Goal: Contribute content: Contribute content

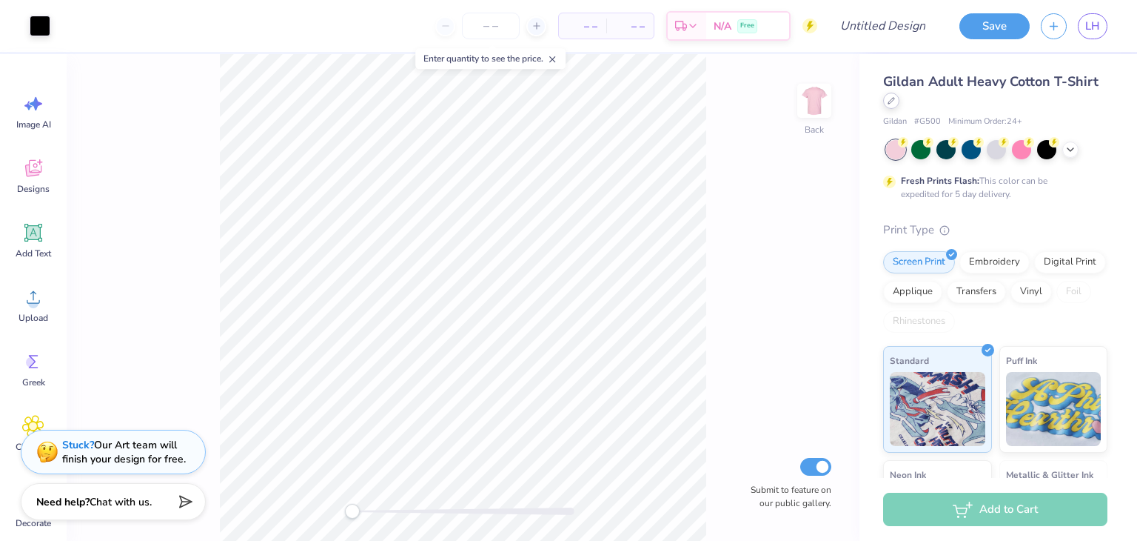
click at [895, 102] on icon at bounding box center [891, 100] width 7 height 7
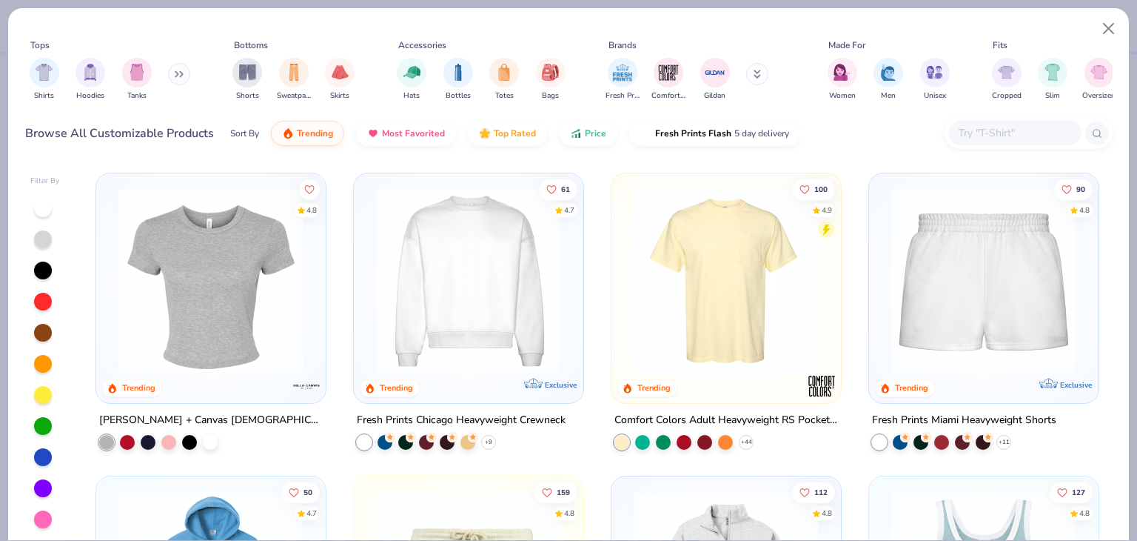
scroll to position [906, 0]
click at [231, 306] on div at bounding box center [211, 281] width 599 height 185
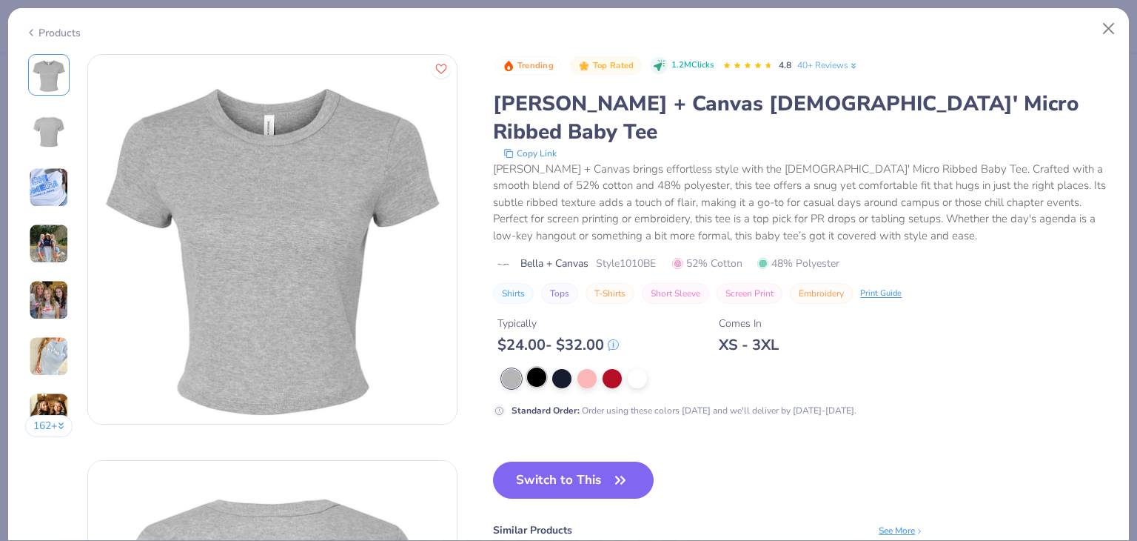
click at [546, 367] on div at bounding box center [536, 376] width 19 height 19
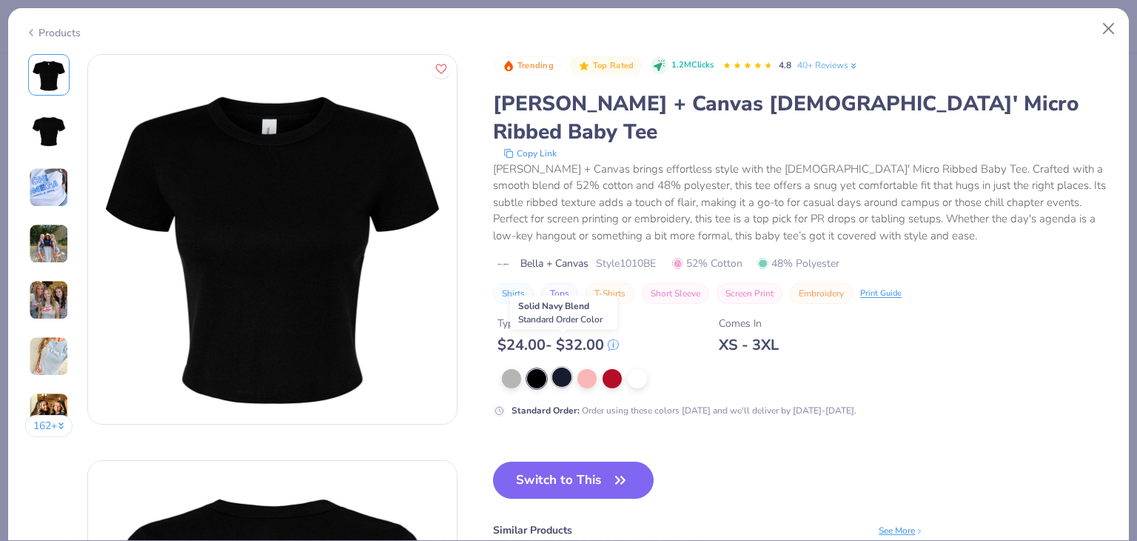
click at [558, 367] on div at bounding box center [561, 376] width 19 height 19
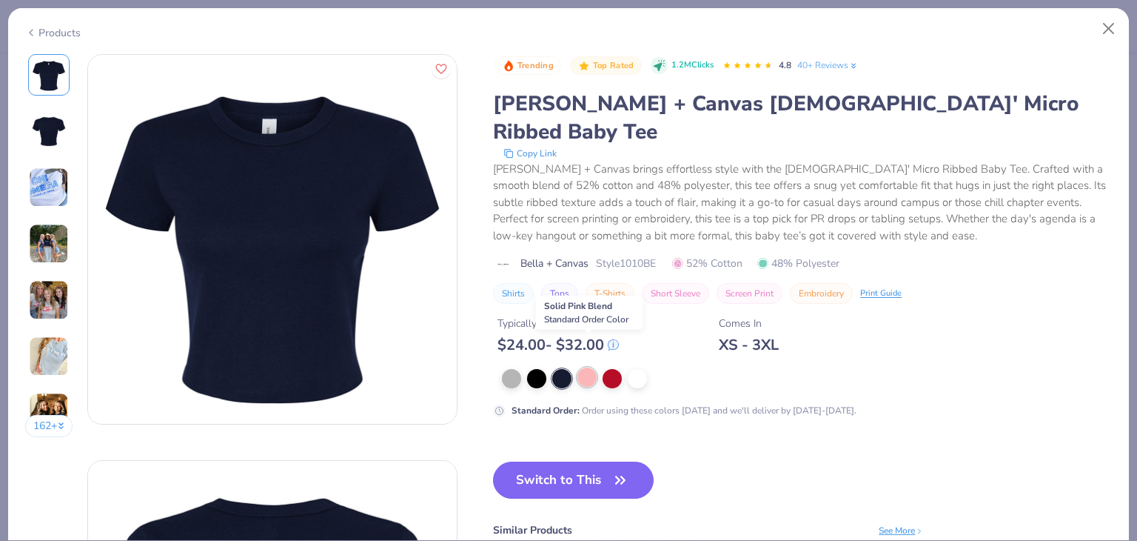
click at [587, 367] on div at bounding box center [587, 376] width 19 height 19
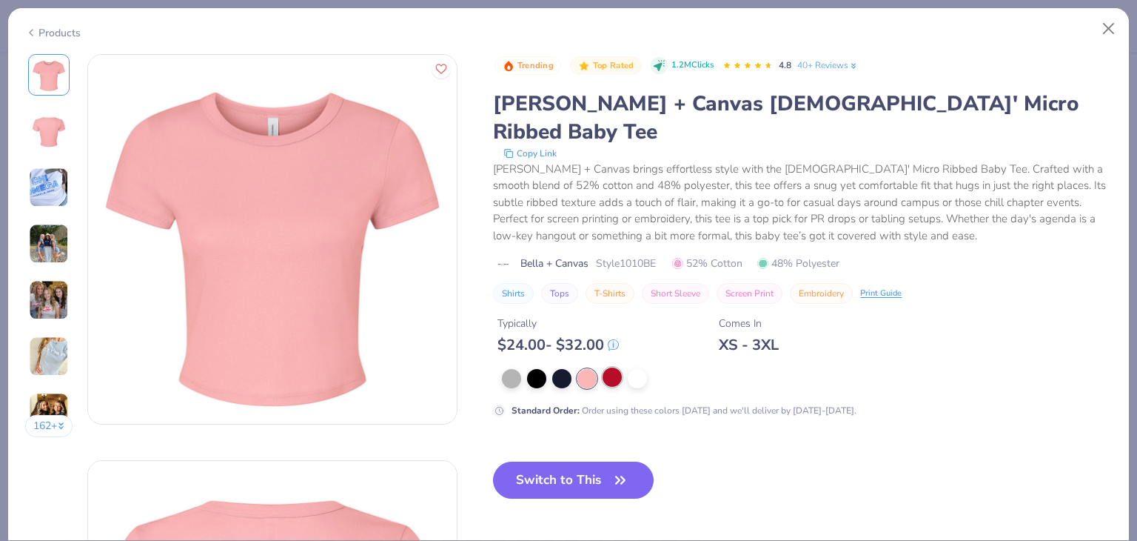
click at [616, 367] on div at bounding box center [612, 376] width 19 height 19
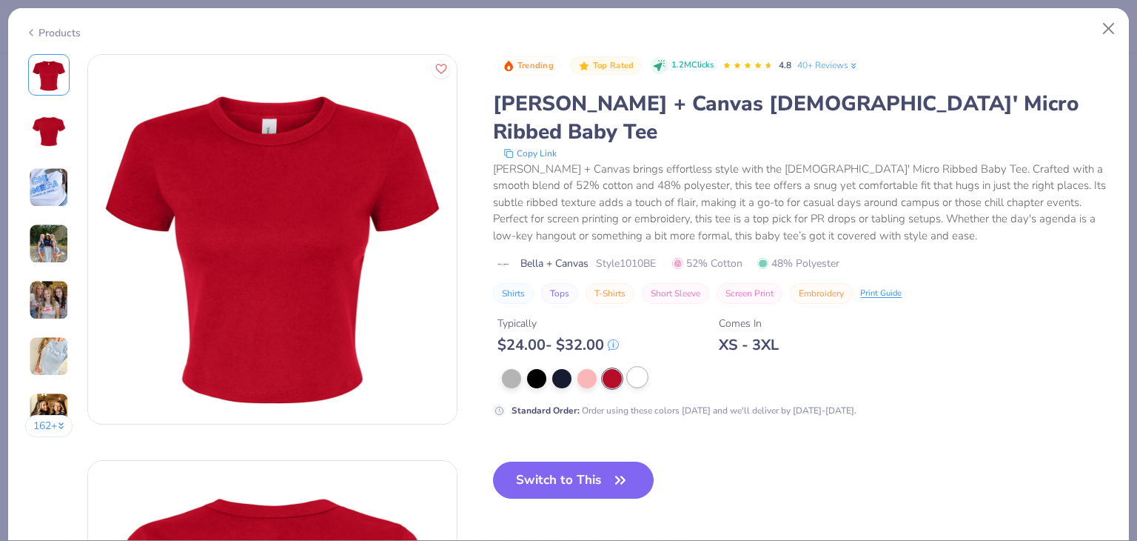
click at [641, 367] on div at bounding box center [637, 376] width 19 height 19
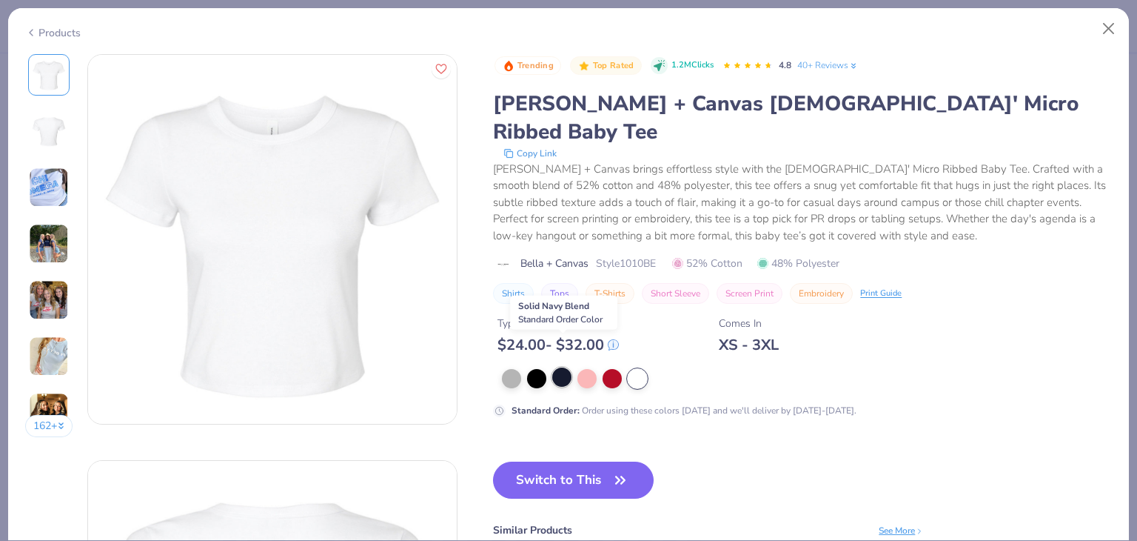
click at [558, 367] on div at bounding box center [561, 376] width 19 height 19
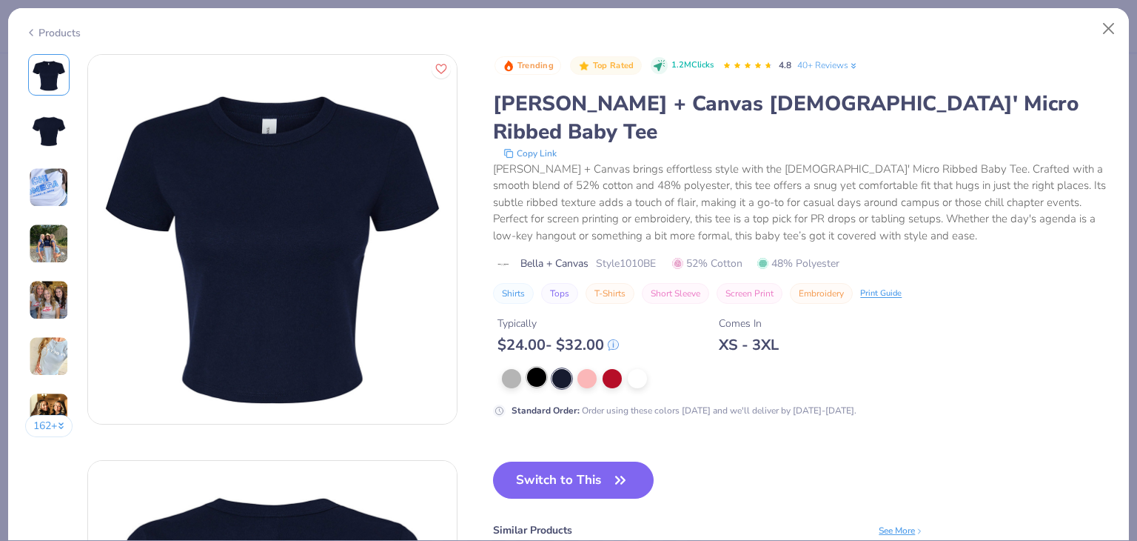
click at [528, 367] on div at bounding box center [536, 376] width 19 height 19
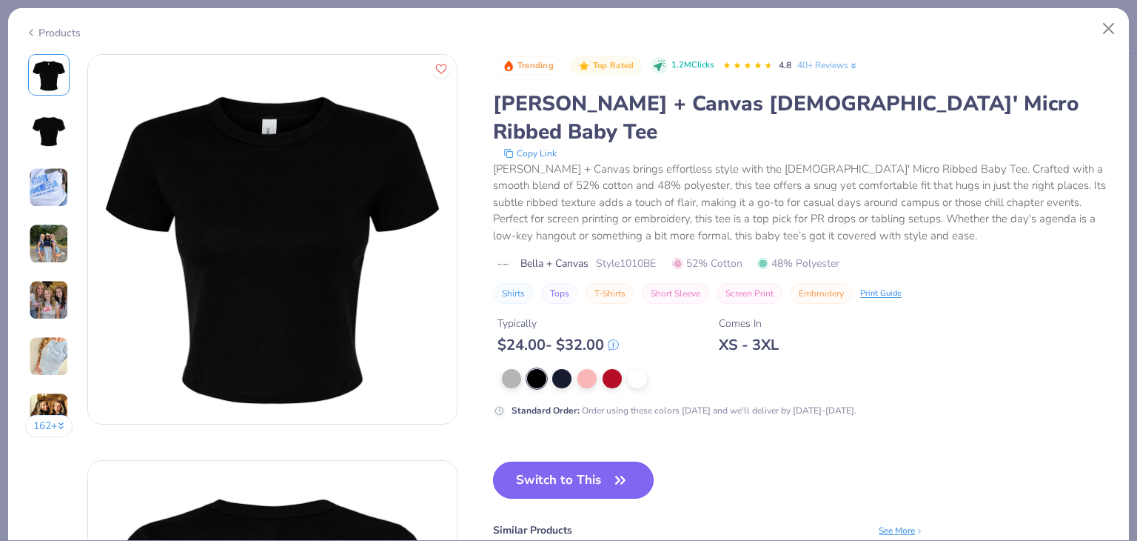
click at [564, 461] on button "Switch to This" at bounding box center [573, 479] width 161 height 37
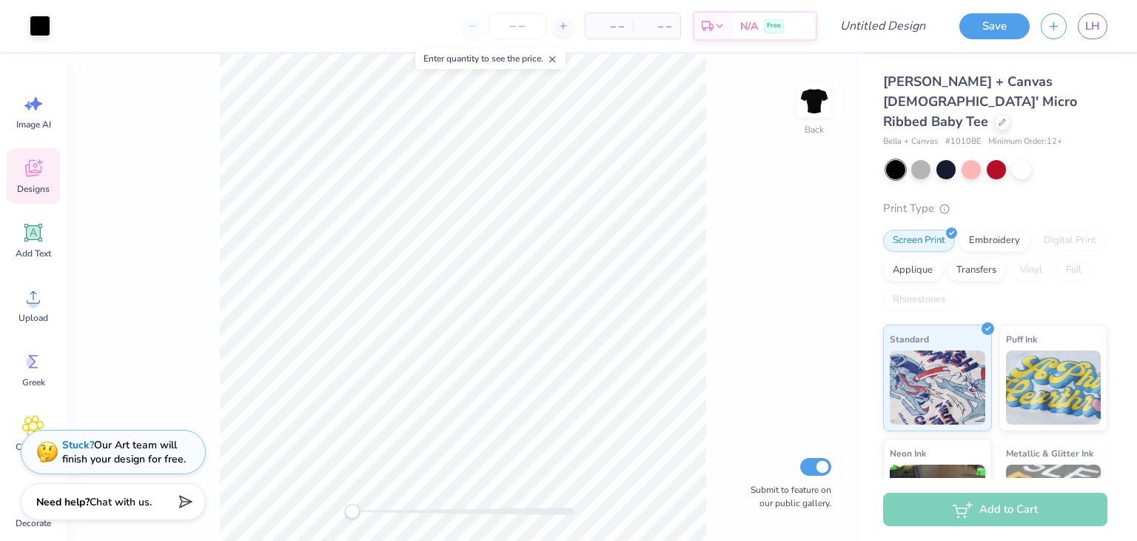
click at [36, 161] on icon at bounding box center [33, 168] width 22 height 22
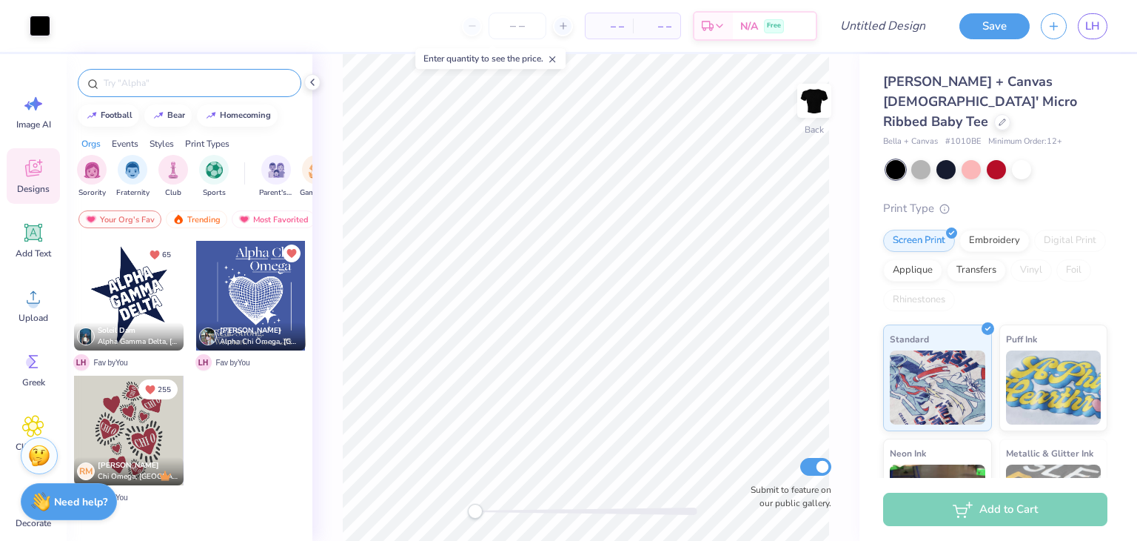
click at [164, 86] on input "text" at bounding box center [197, 83] width 190 height 15
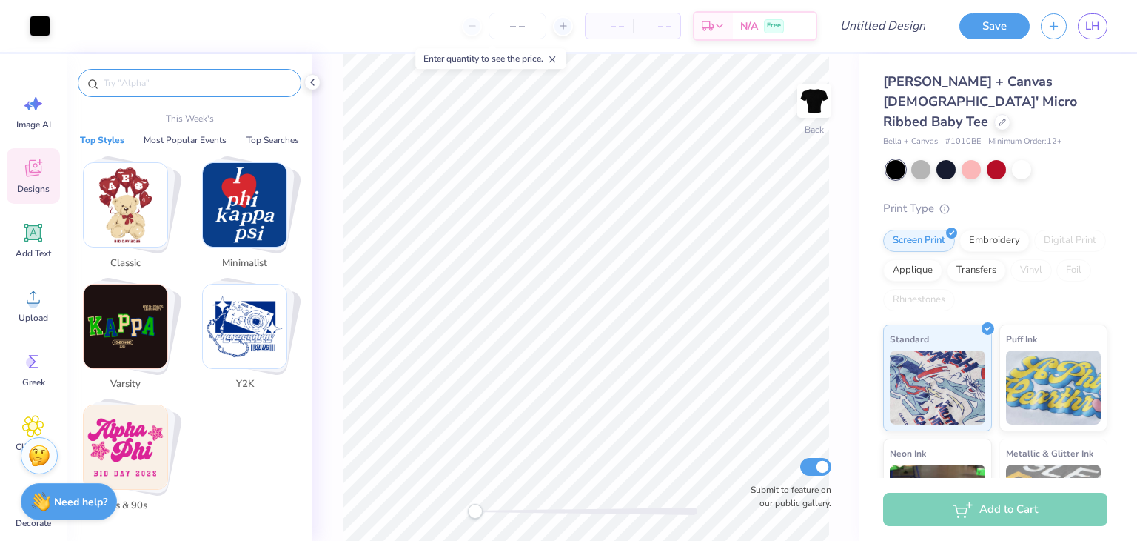
click at [21, 181] on div "Designs" at bounding box center [33, 176] width 53 height 56
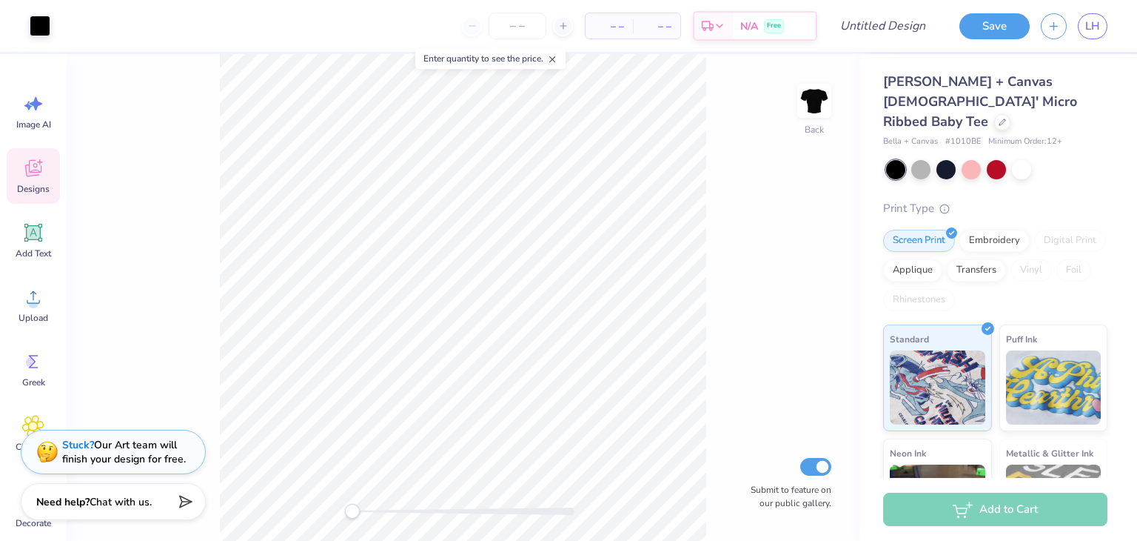
click at [36, 190] on span "Designs" at bounding box center [33, 189] width 33 height 12
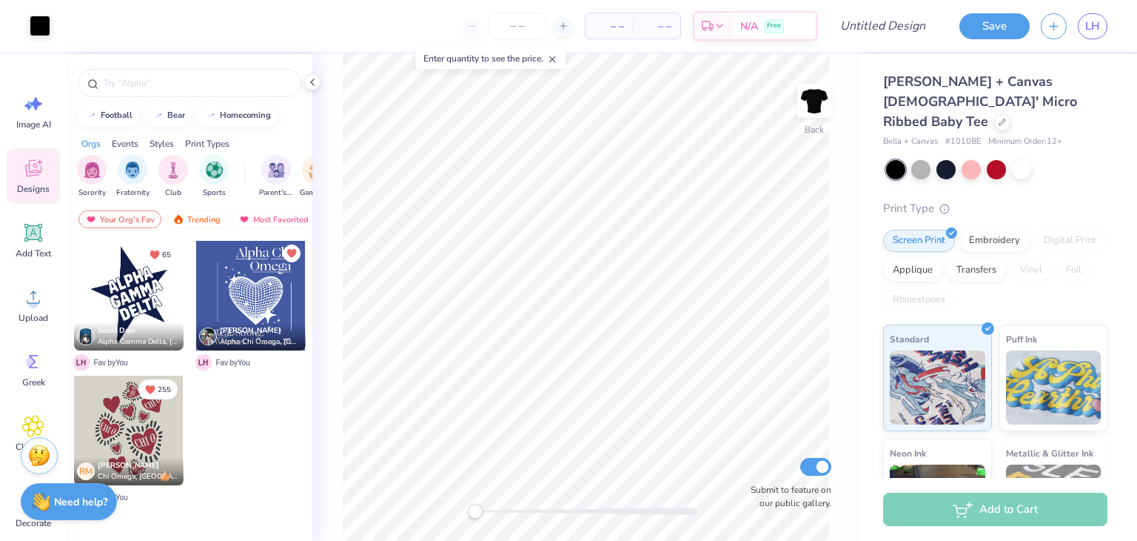
click at [250, 295] on div at bounding box center [251, 296] width 110 height 110
click at [37, 27] on div at bounding box center [40, 24] width 21 height 21
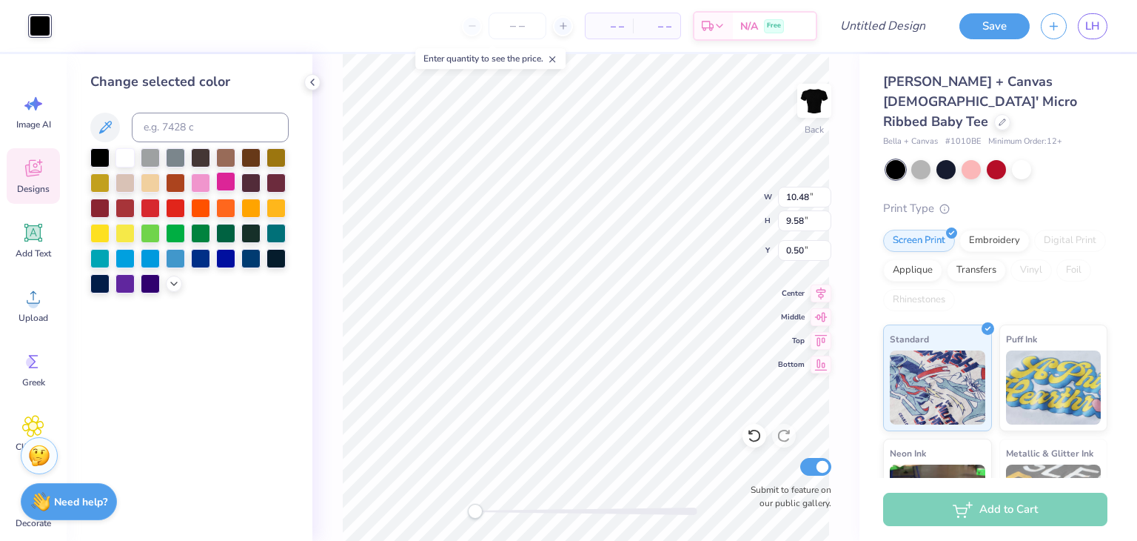
click at [216, 180] on div at bounding box center [225, 181] width 19 height 19
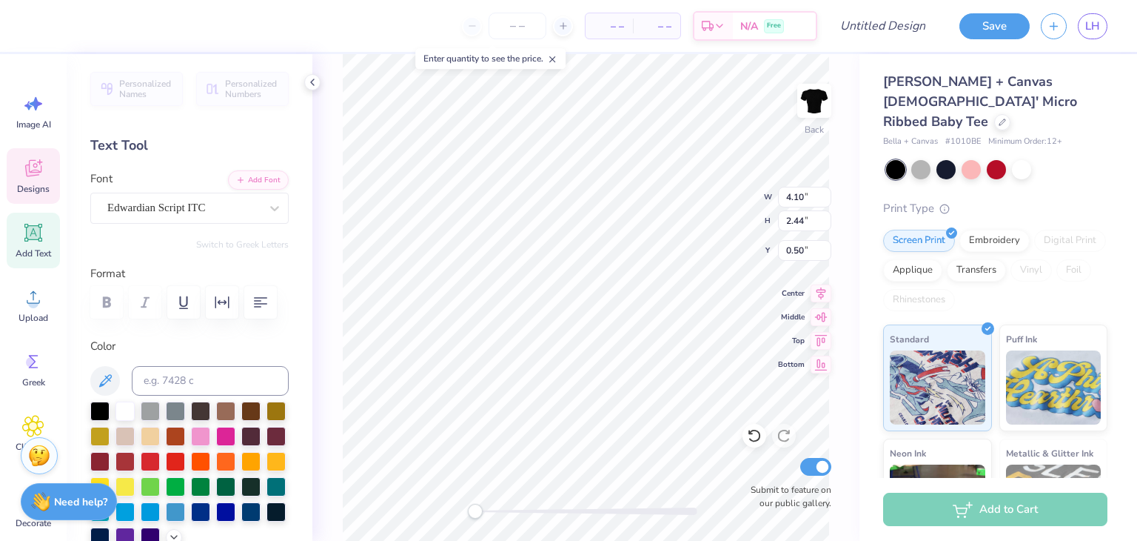
scroll to position [12, 1]
type textarea "Tau"
type input "6.42"
type input "1.43"
type input "1.50"
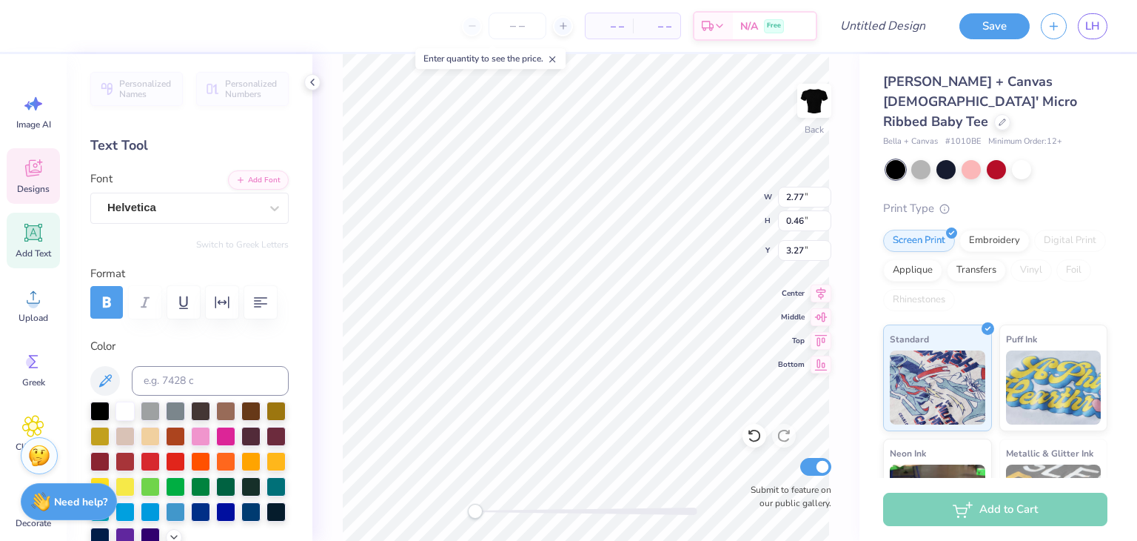
scroll to position [12, 3]
type textarea "G"
type textarea "A"
type textarea "GAMMA"
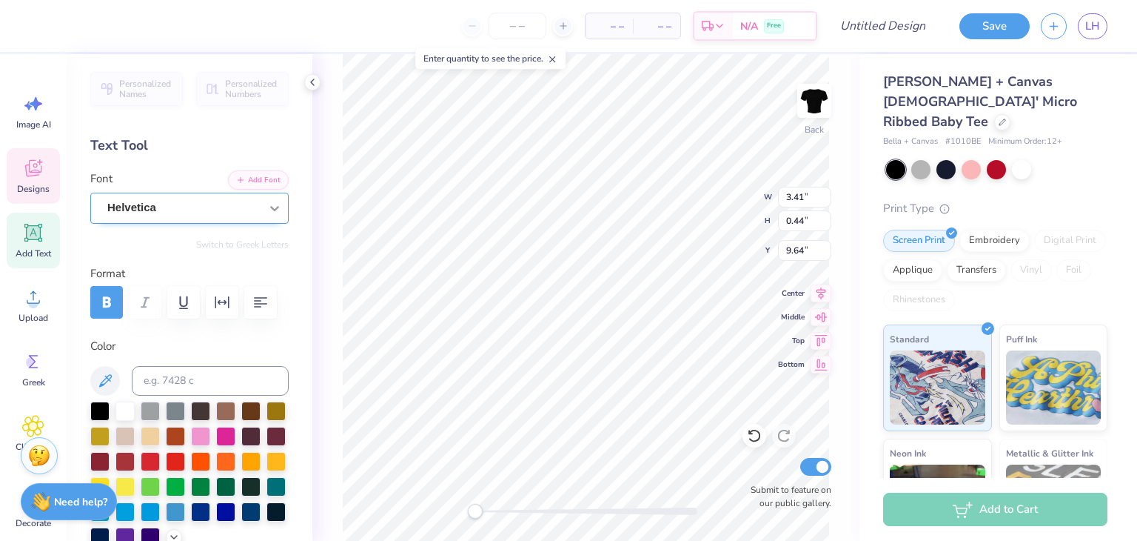
scroll to position [12, 2]
type textarea "EST 1955"
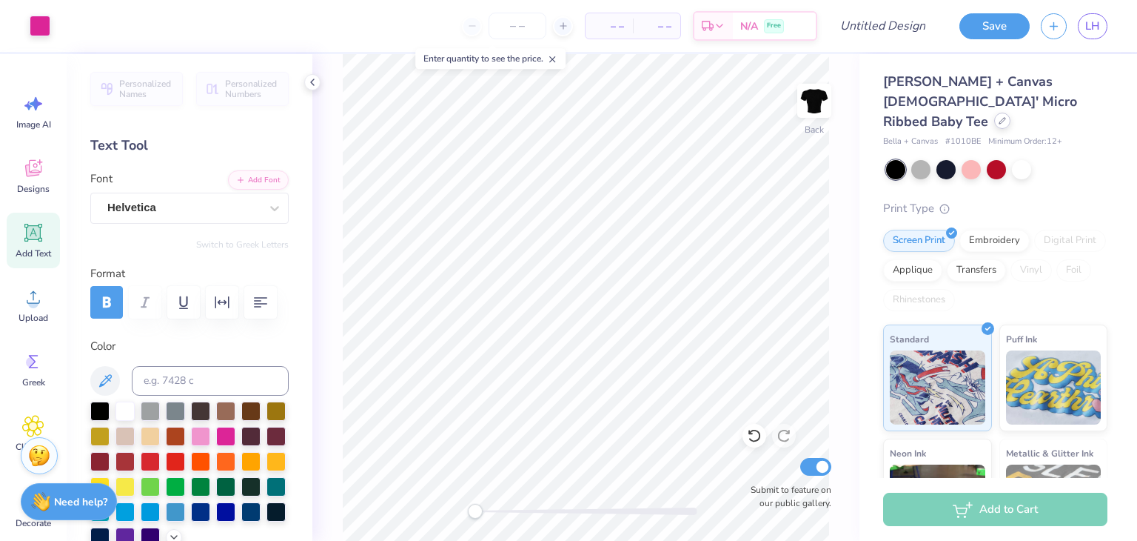
click at [999, 117] on icon at bounding box center [1002, 120] width 7 height 7
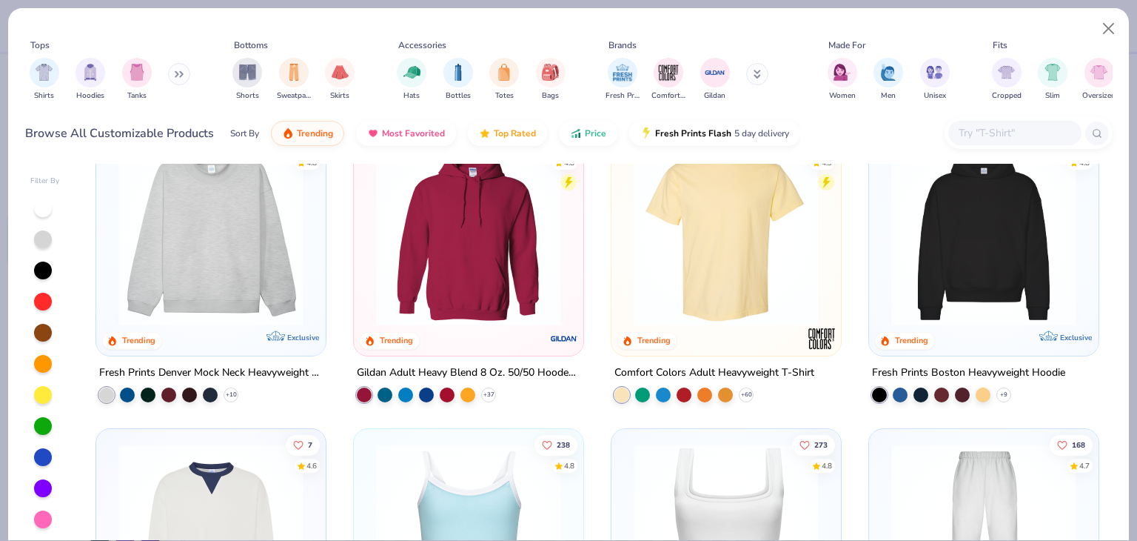
scroll to position [286, 0]
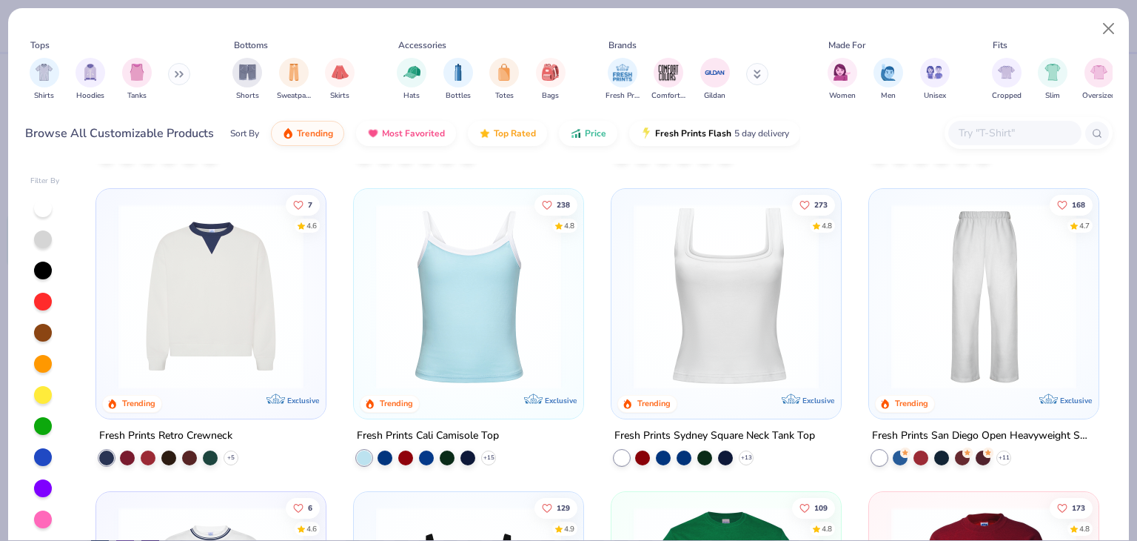
click at [696, 330] on img at bounding box center [726, 296] width 200 height 185
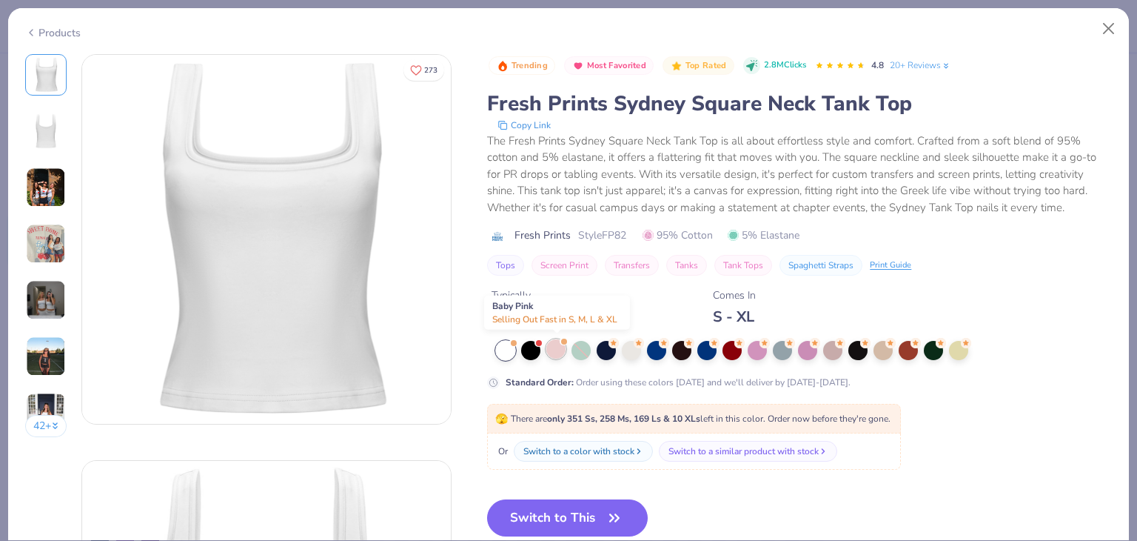
click at [559, 352] on div at bounding box center [556, 348] width 19 height 19
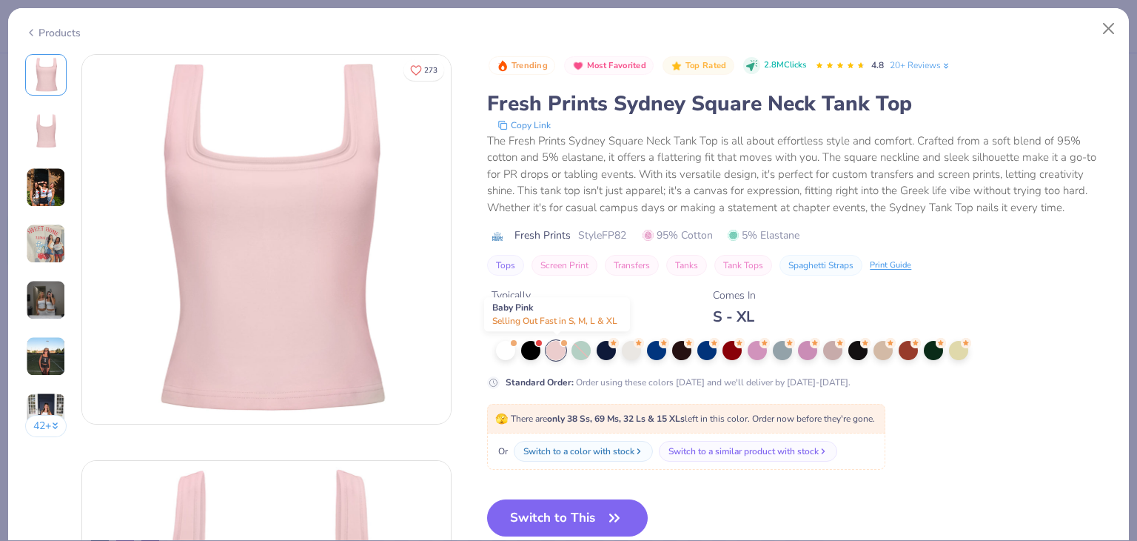
scroll to position [39, 0]
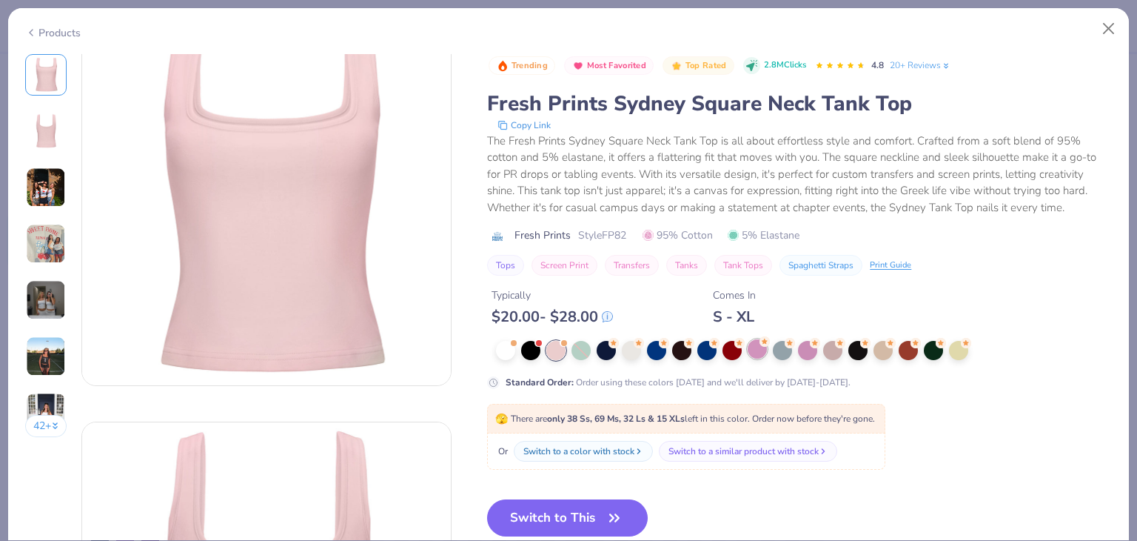
click at [758, 359] on div "Standard Order : Order using these colors today and we'll deliver by Sep 21-24." at bounding box center [783, 365] width 592 height 48
click at [761, 354] on div at bounding box center [757, 348] width 19 height 19
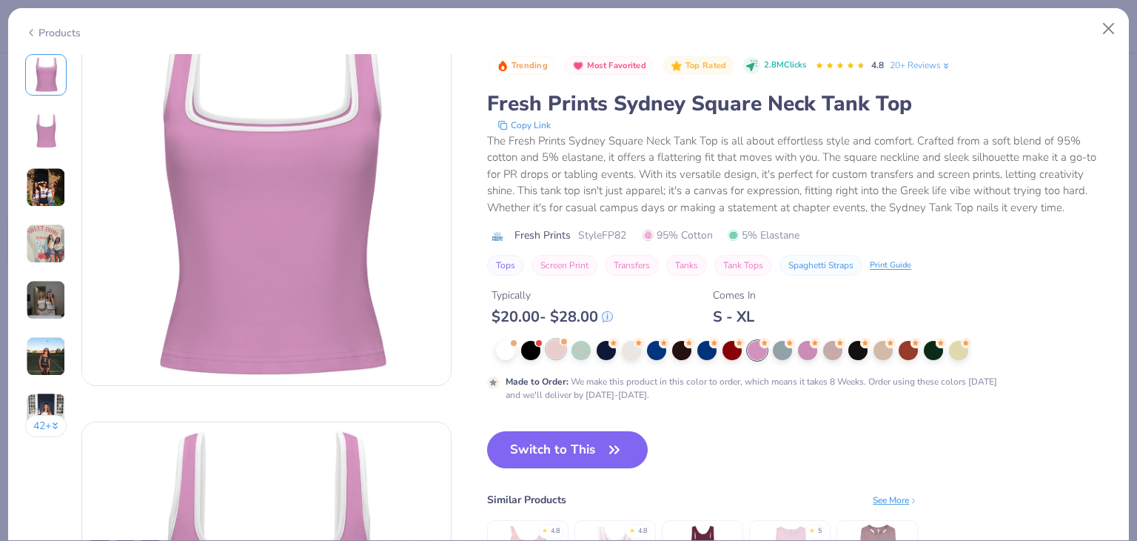
click at [552, 348] on div at bounding box center [556, 348] width 19 height 19
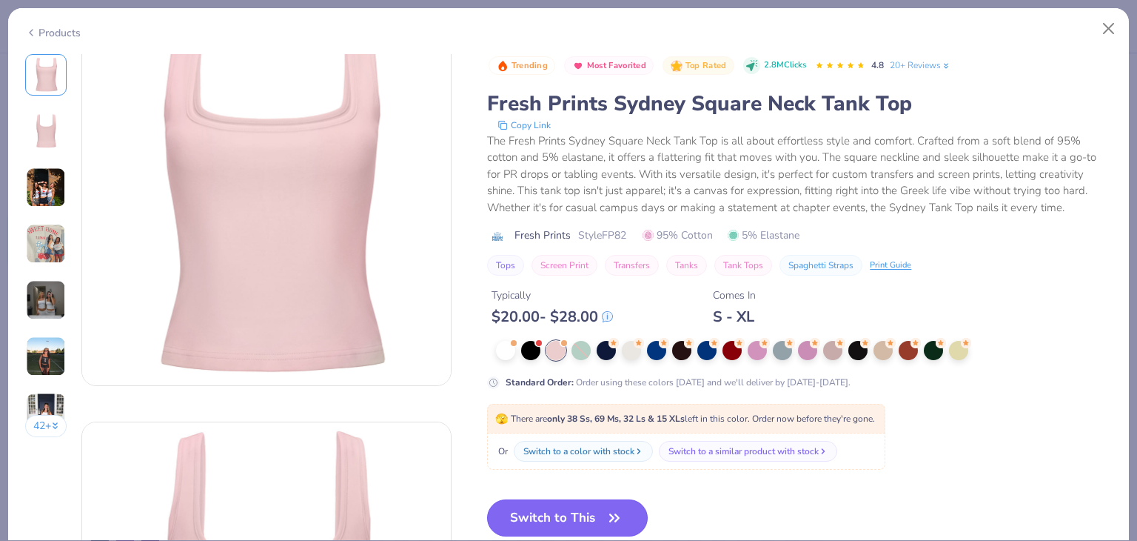
click at [549, 511] on button "Switch to This" at bounding box center [567, 517] width 161 height 37
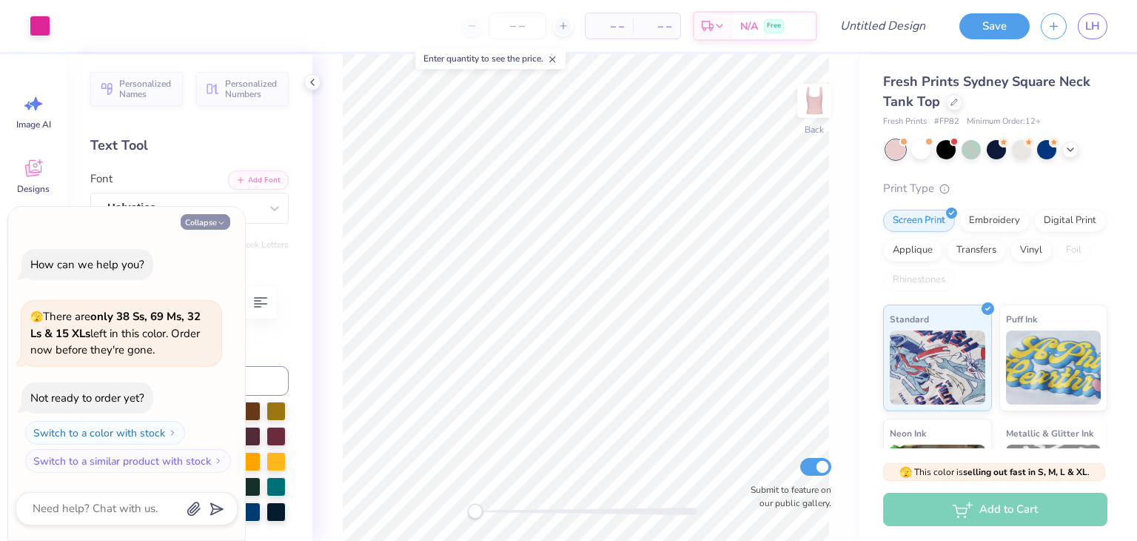
click at [203, 218] on button "Collapse" at bounding box center [206, 222] width 50 height 16
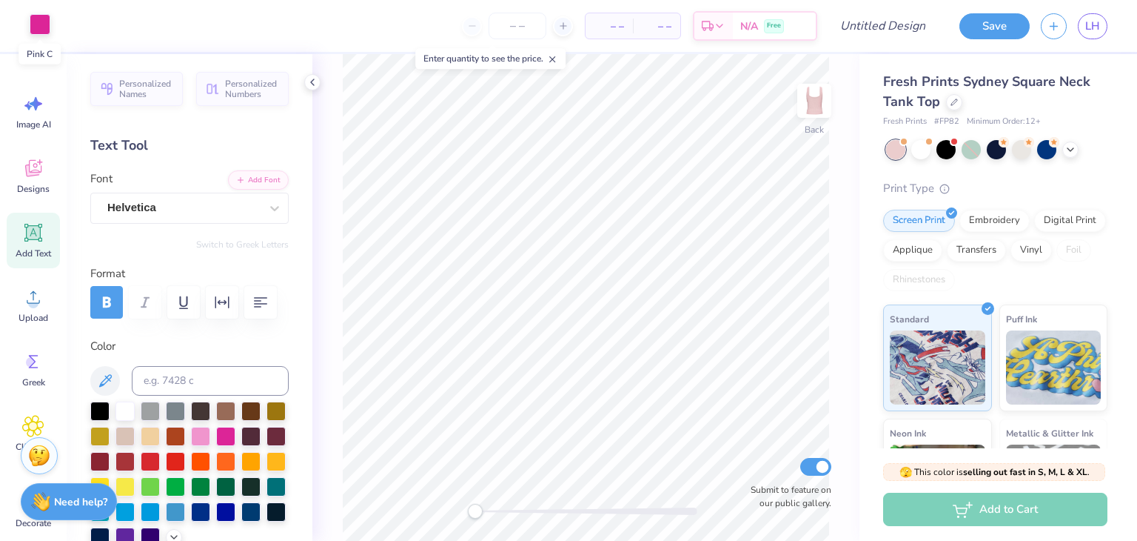
click at [44, 21] on div at bounding box center [40, 24] width 21 height 21
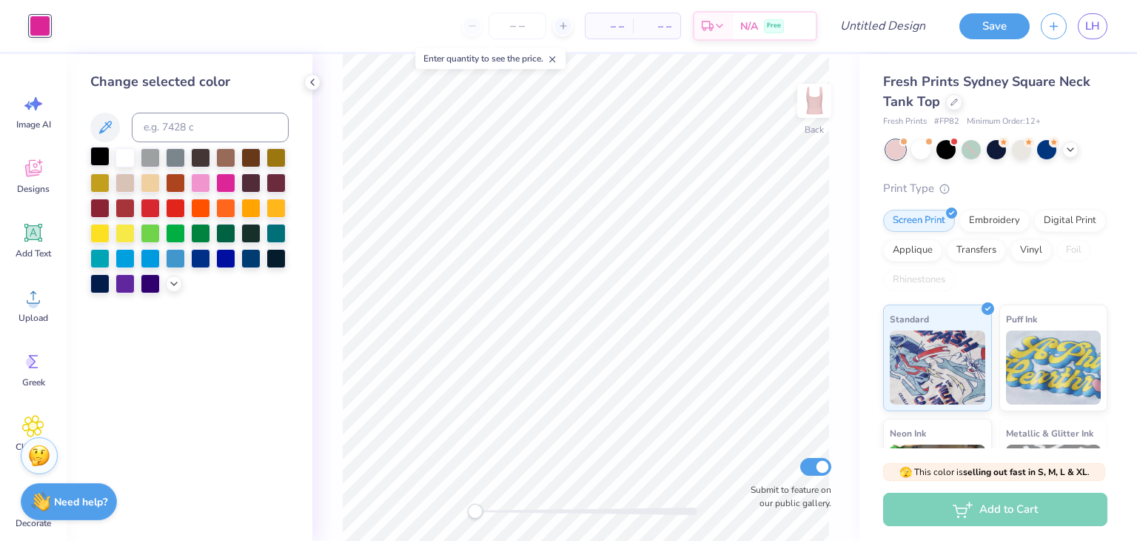
click at [96, 157] on div at bounding box center [99, 156] width 19 height 19
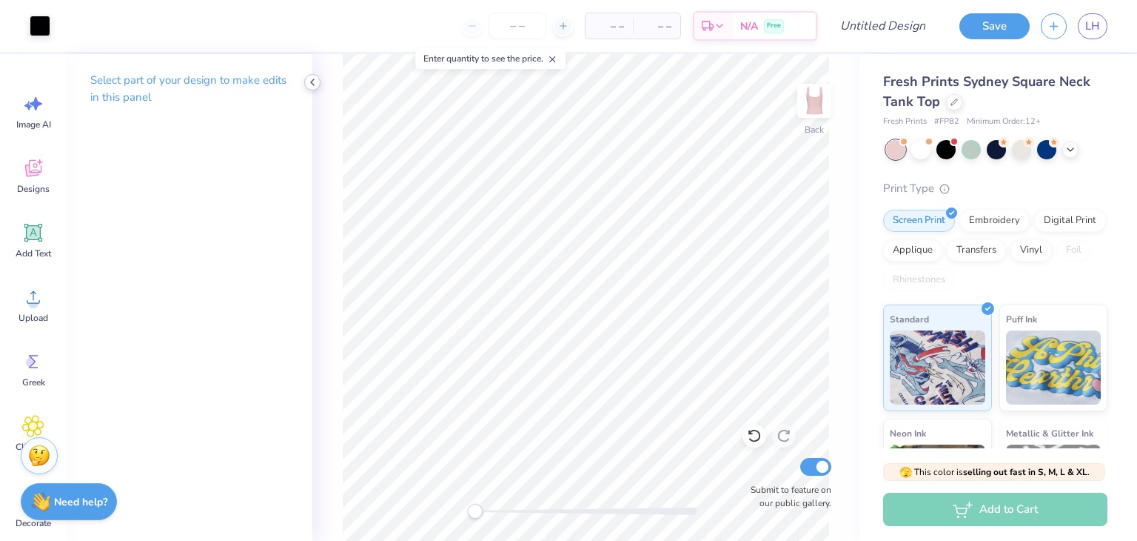
click at [310, 82] on icon at bounding box center [313, 82] width 12 height 12
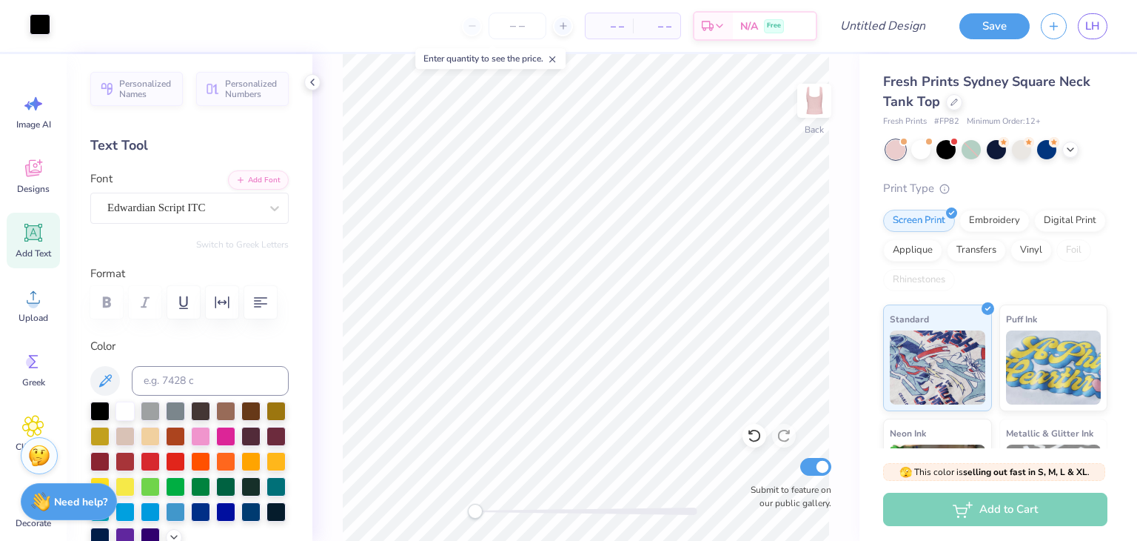
click at [39, 21] on div at bounding box center [40, 24] width 21 height 21
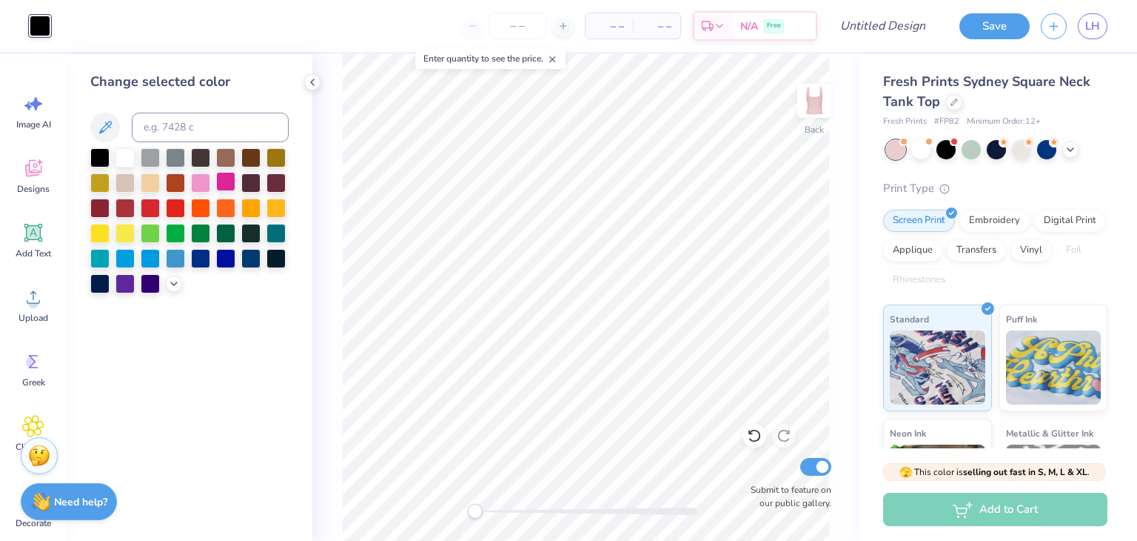
click at [224, 182] on div at bounding box center [225, 181] width 19 height 19
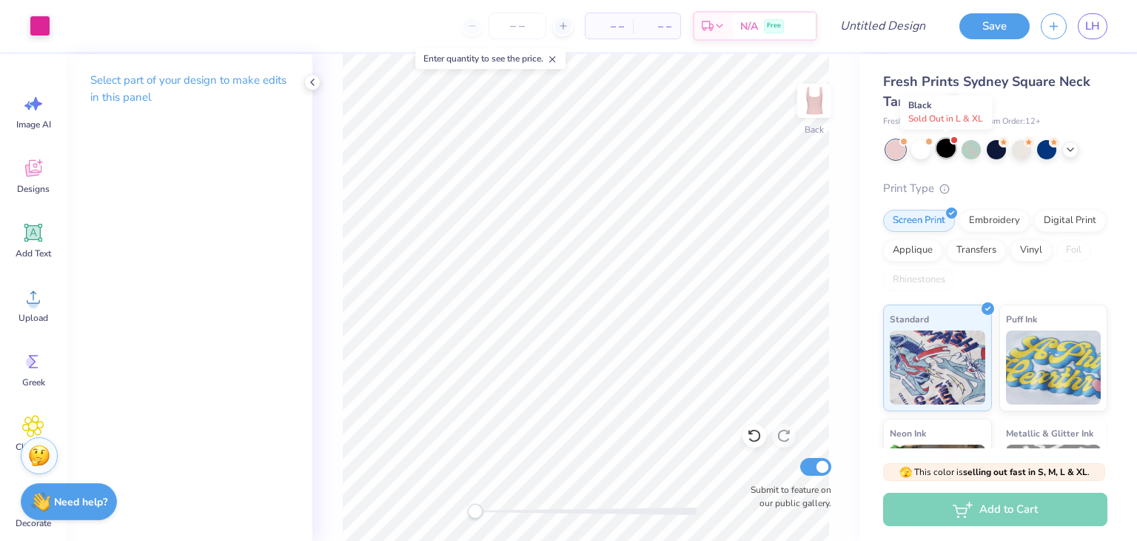
click at [943, 150] on div at bounding box center [946, 147] width 19 height 19
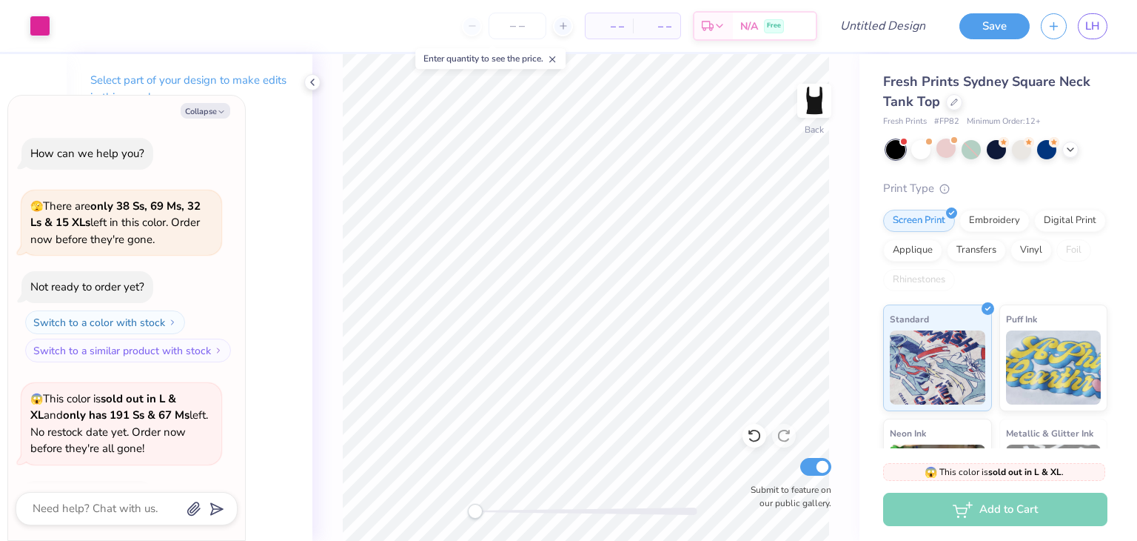
scroll to position [98, 0]
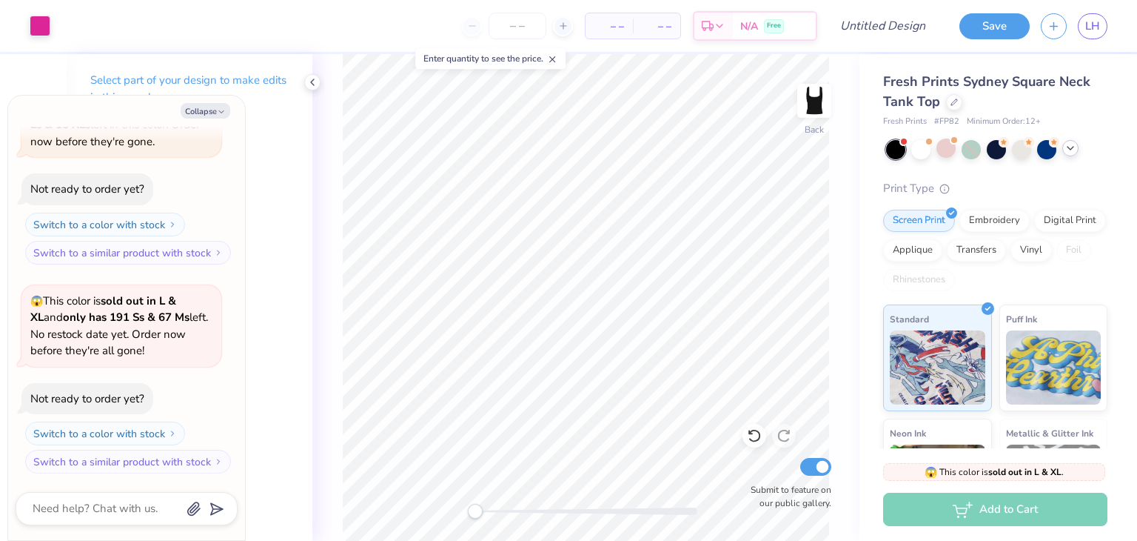
click at [1071, 154] on div at bounding box center [1071, 148] width 16 height 16
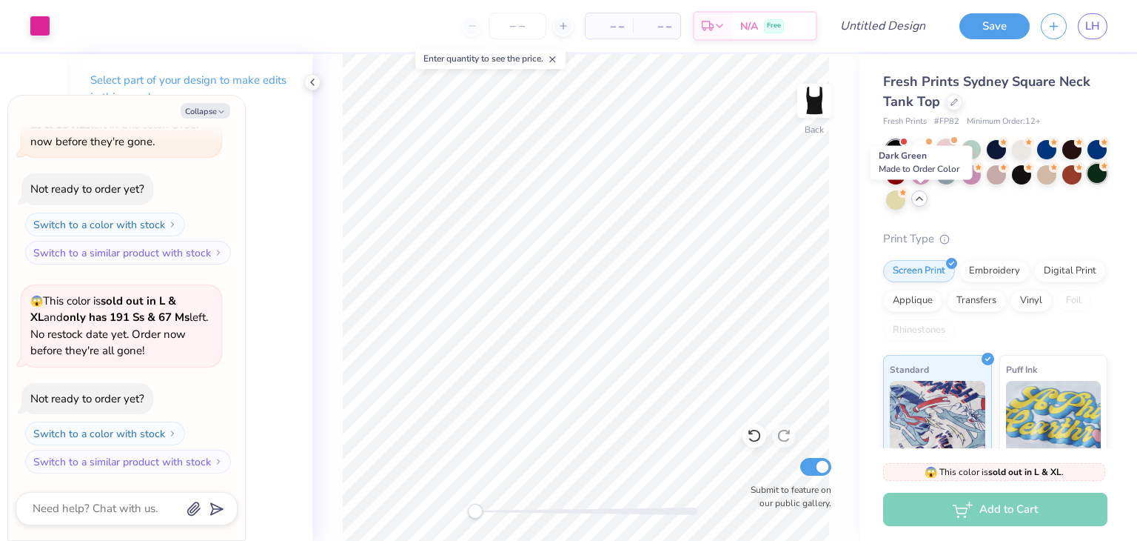
click at [1088, 183] on div at bounding box center [1097, 173] width 19 height 19
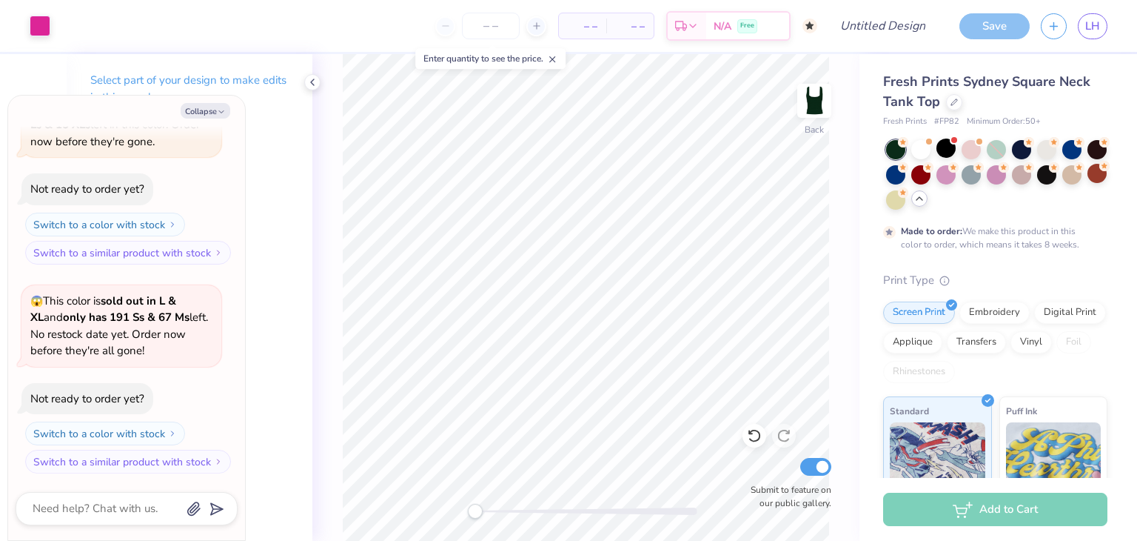
scroll to position [220, 0]
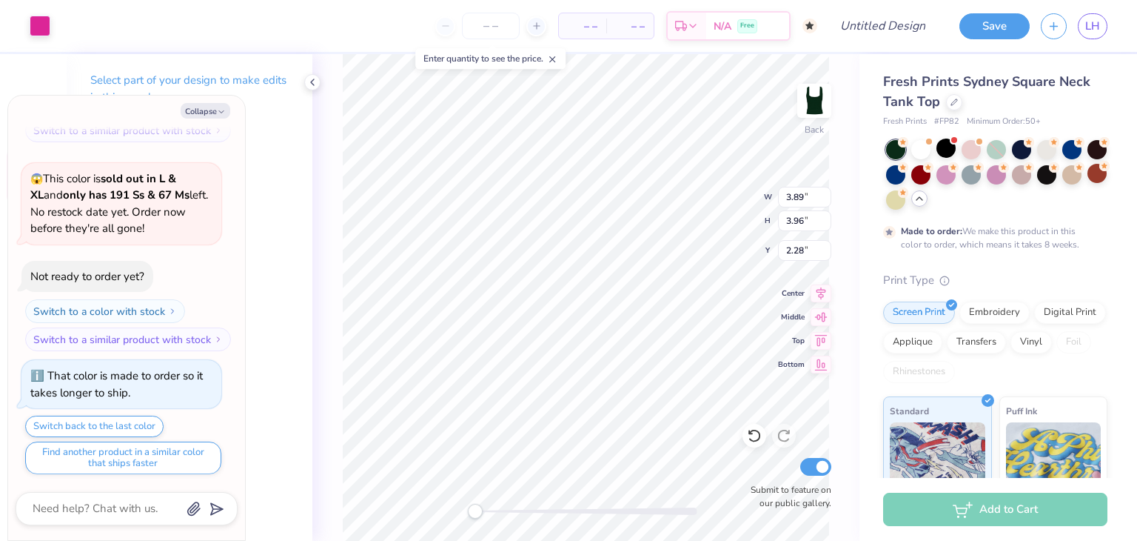
click at [14, 21] on div "Art colors" at bounding box center [25, 26] width 50 height 52
click at [36, 23] on div at bounding box center [40, 24] width 21 height 21
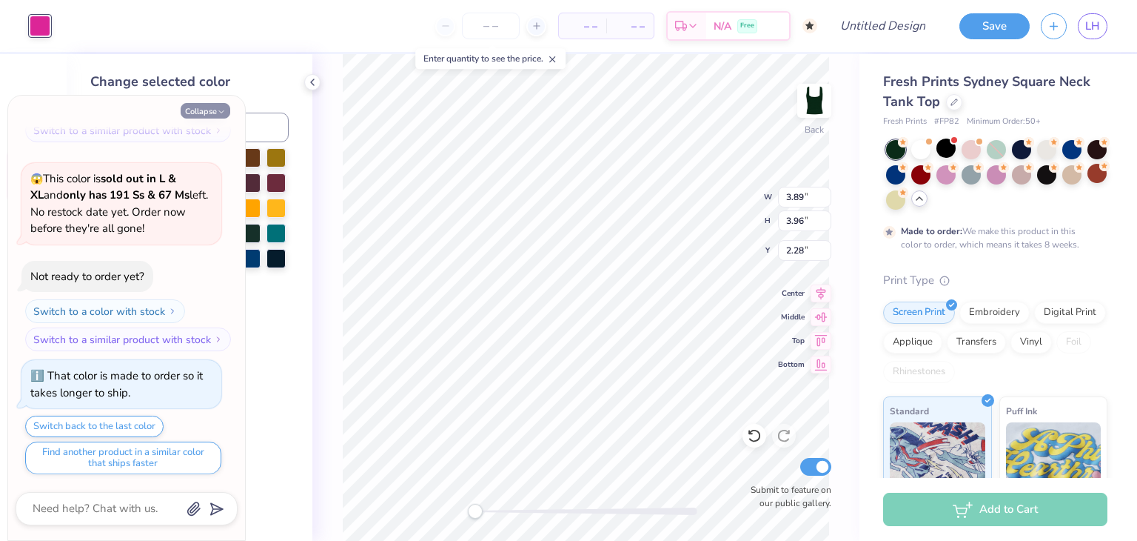
click at [214, 108] on button "Collapse" at bounding box center [206, 111] width 50 height 16
type textarea "x"
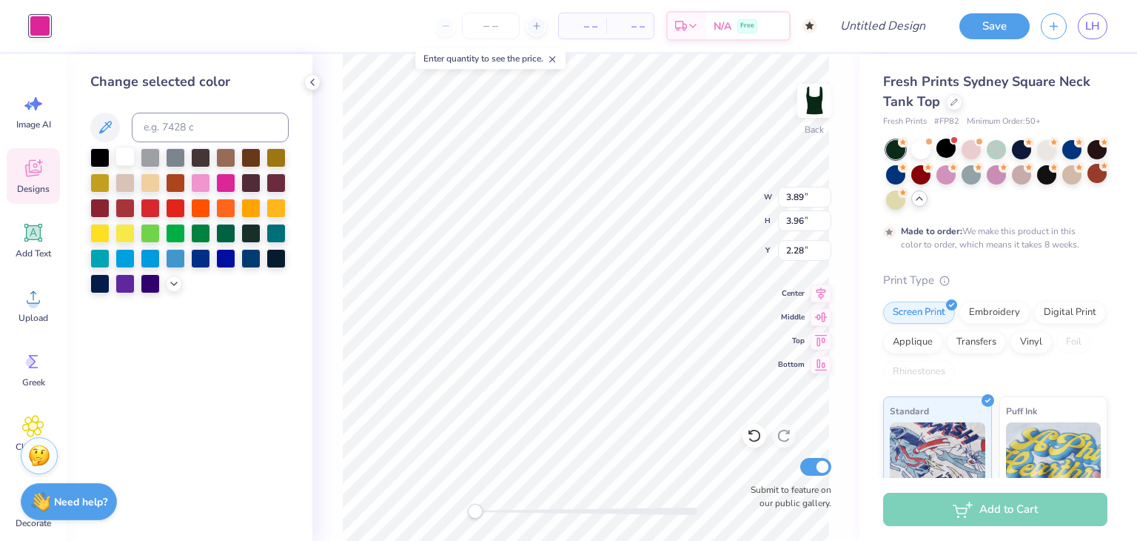
click at [123, 156] on div at bounding box center [125, 156] width 19 height 19
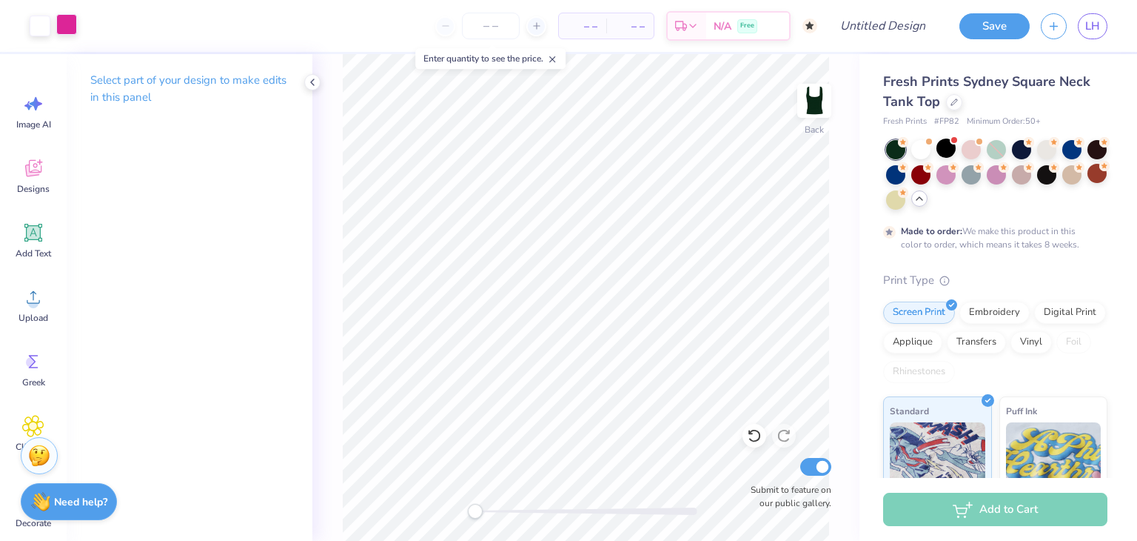
click at [68, 24] on div at bounding box center [66, 24] width 21 height 21
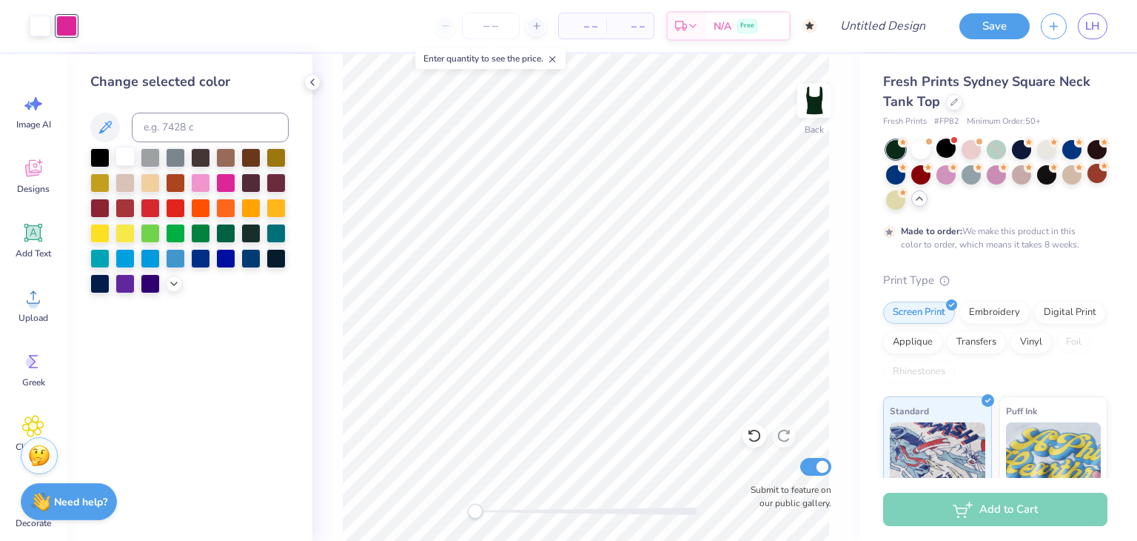
click at [125, 155] on div at bounding box center [125, 156] width 19 height 19
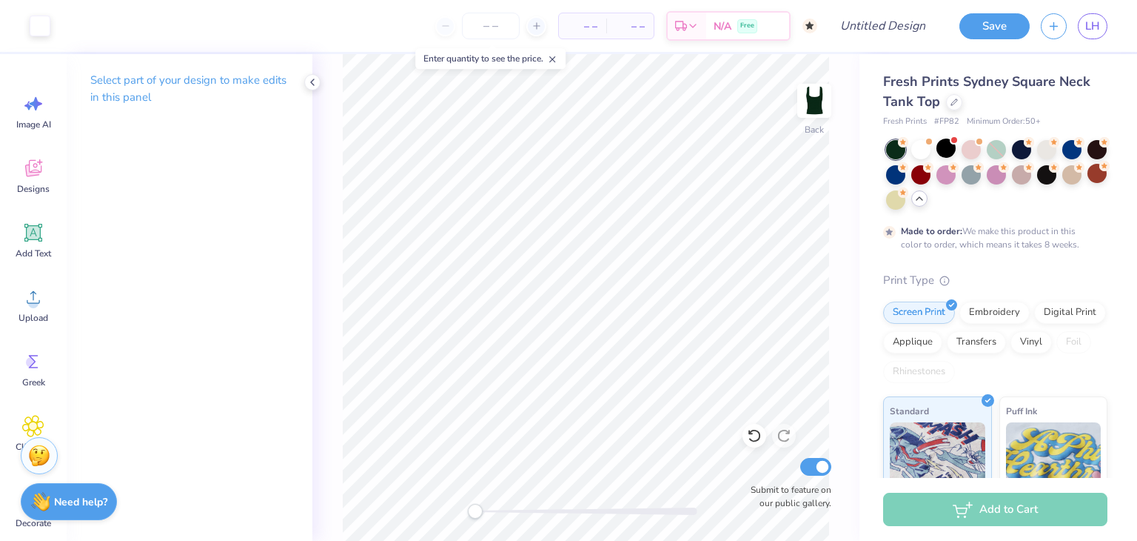
click at [488, 9] on div "– – Per Item – – Total Est. Delivery N/A Free" at bounding box center [439, 26] width 756 height 52
click at [492, 23] on input "number" at bounding box center [491, 26] width 58 height 27
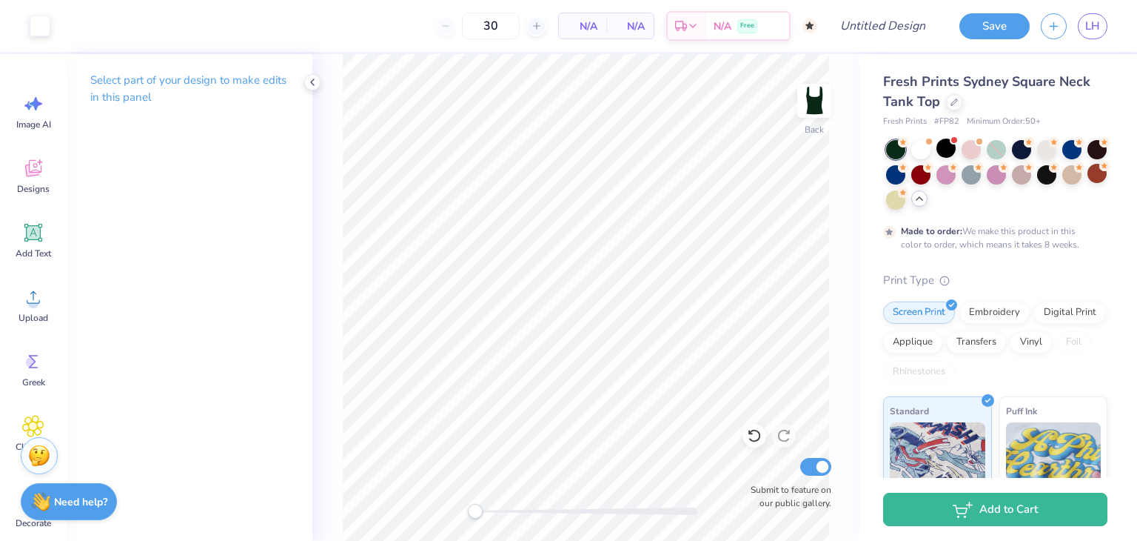
type input "50"
click at [582, 28] on span "N/A" at bounding box center [583, 27] width 30 height 16
click at [314, 78] on icon at bounding box center [313, 82] width 12 height 12
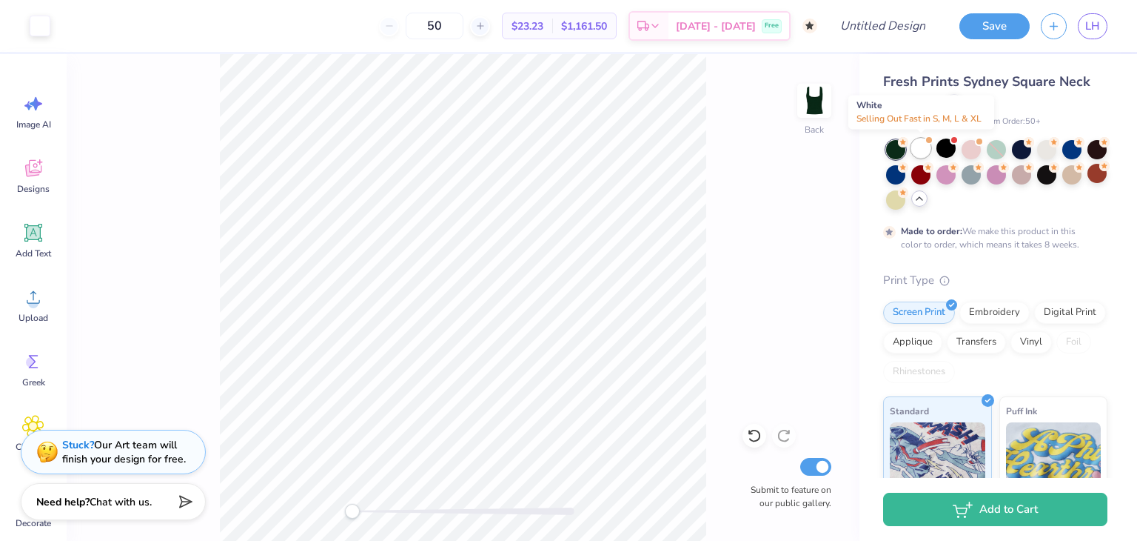
click at [926, 153] on div at bounding box center [921, 147] width 19 height 19
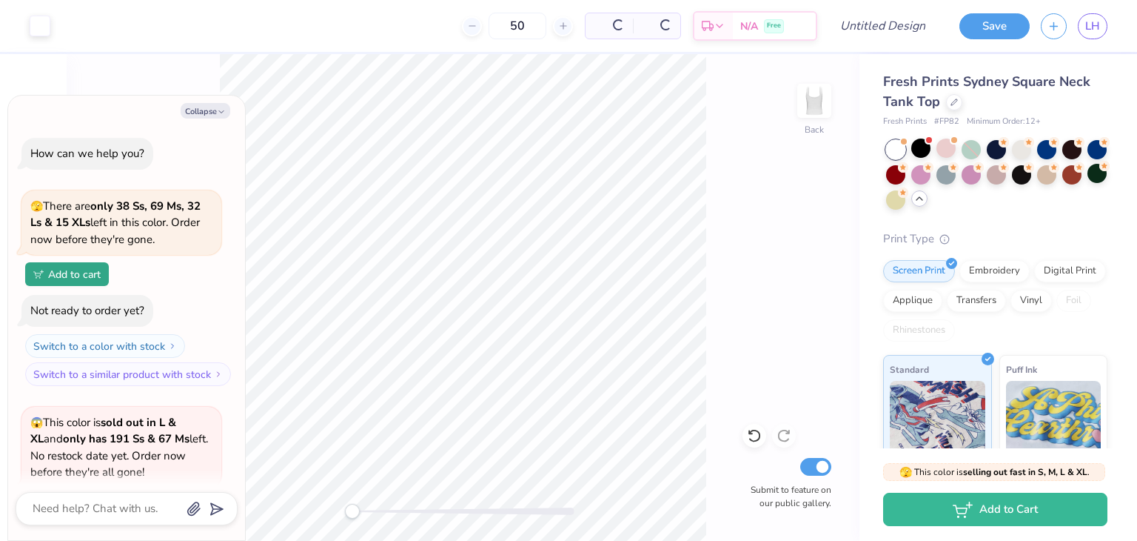
scroll to position [574, 0]
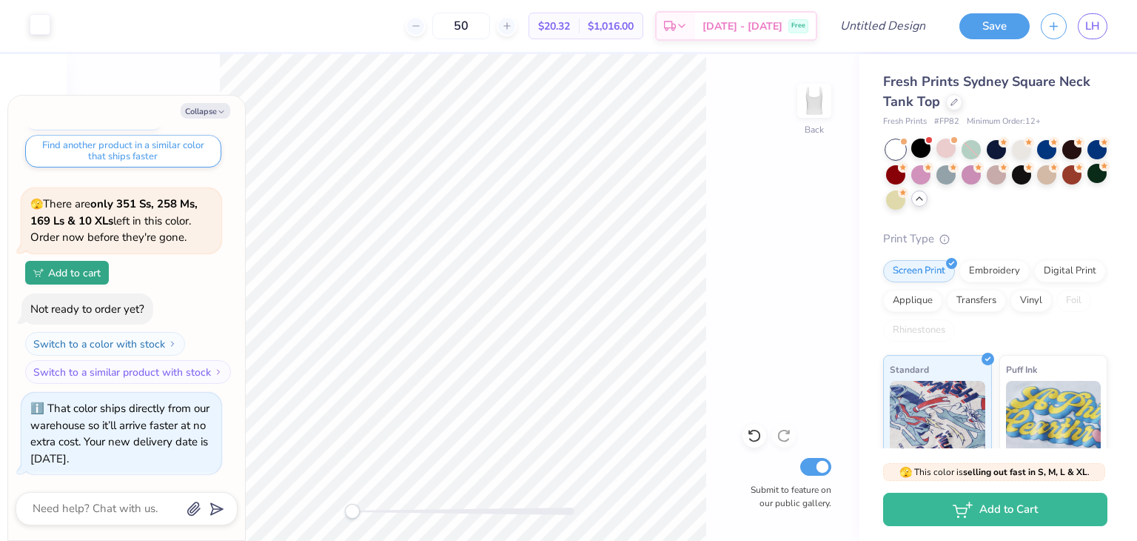
click at [37, 30] on div at bounding box center [40, 24] width 21 height 21
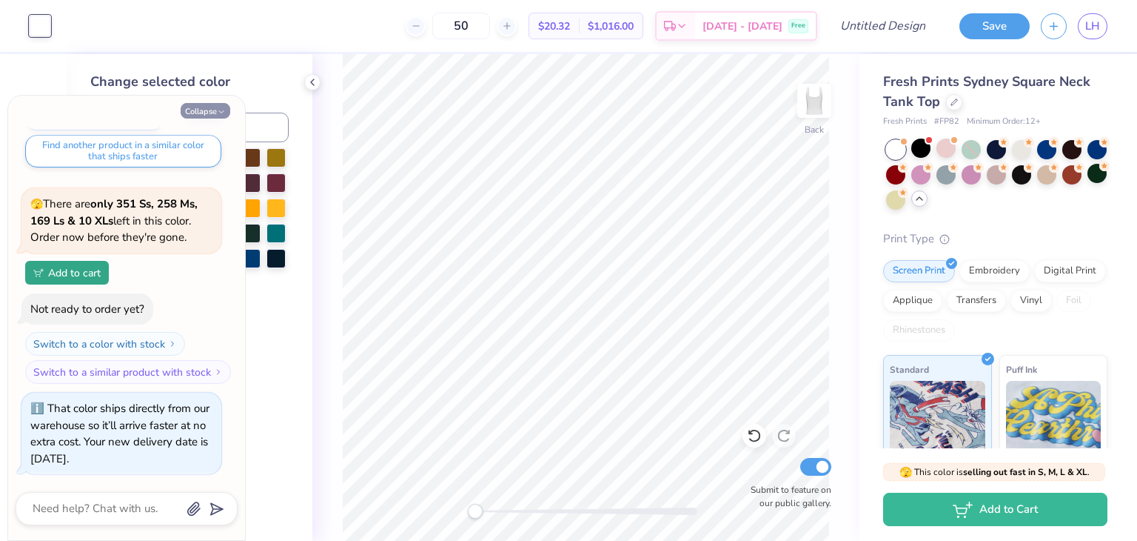
click at [213, 114] on button "Collapse" at bounding box center [206, 111] width 50 height 16
type textarea "x"
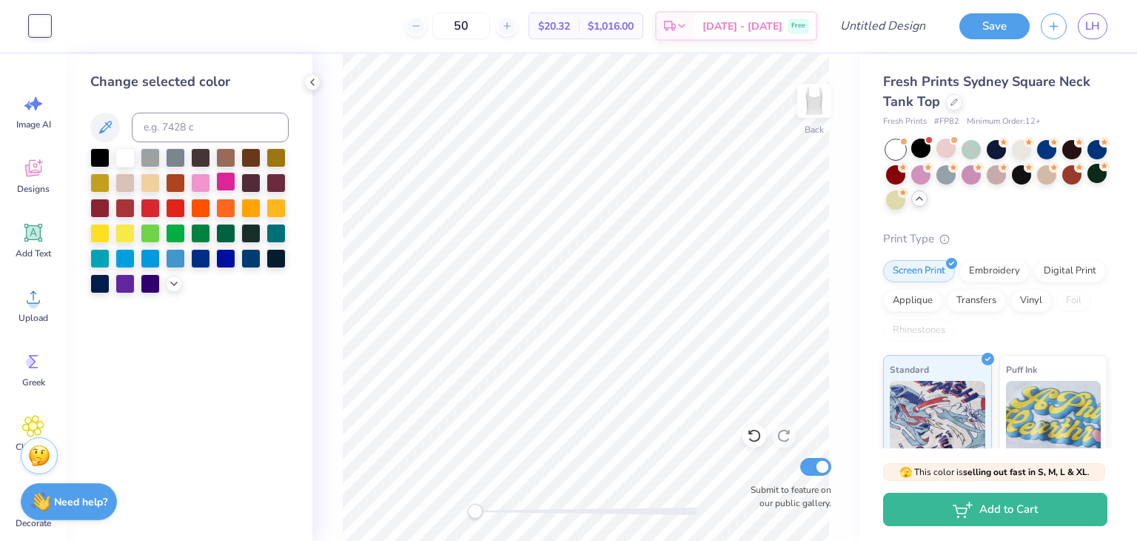
click at [225, 185] on div at bounding box center [225, 181] width 19 height 19
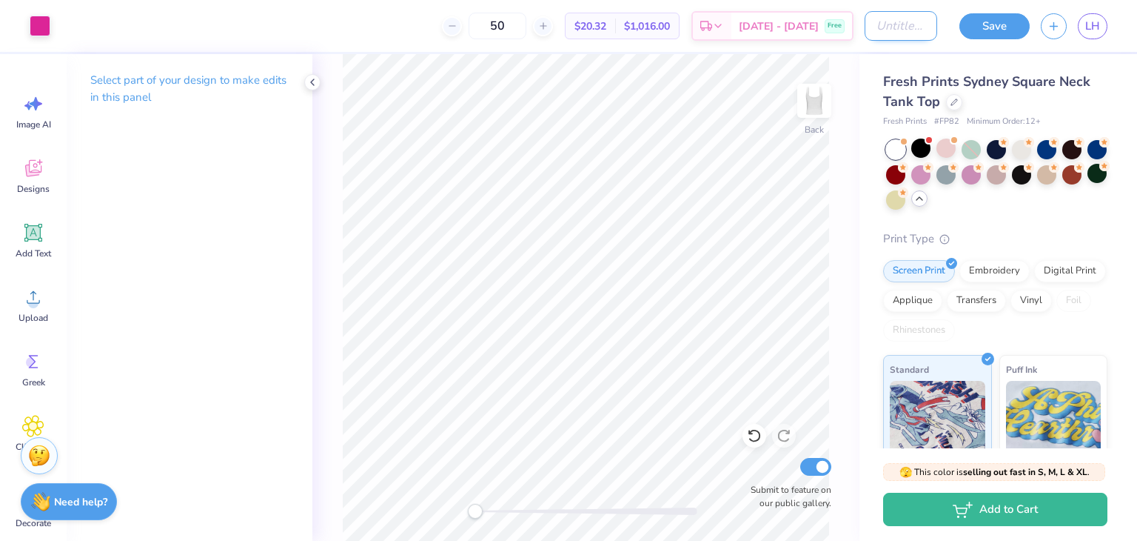
click at [878, 27] on input "Design Title" at bounding box center [901, 26] width 73 height 30
type input "disco tank"
click at [978, 24] on button "Save" at bounding box center [995, 24] width 70 height 26
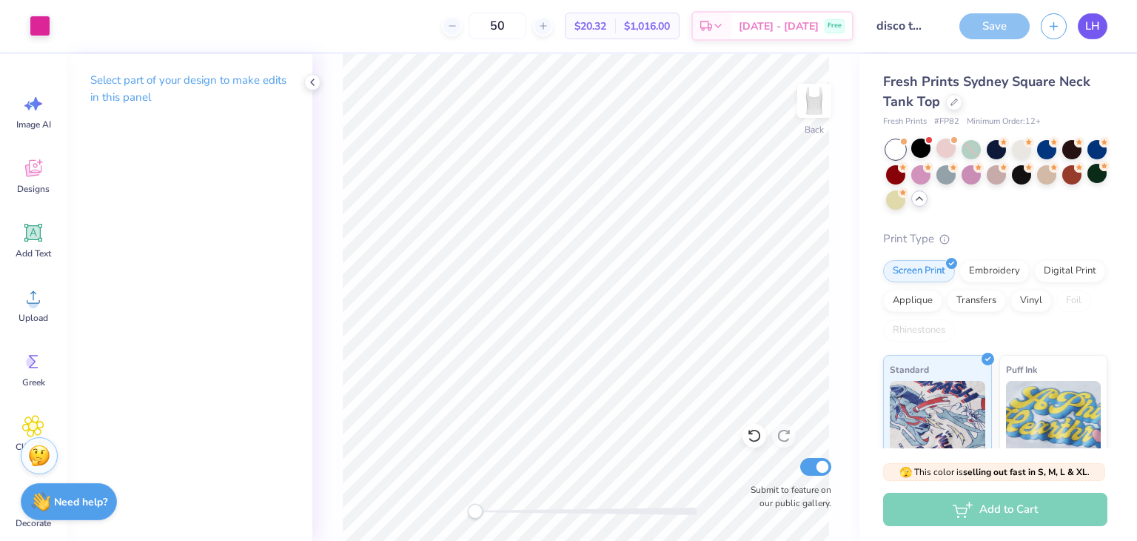
click at [1090, 27] on span "LH" at bounding box center [1093, 26] width 15 height 17
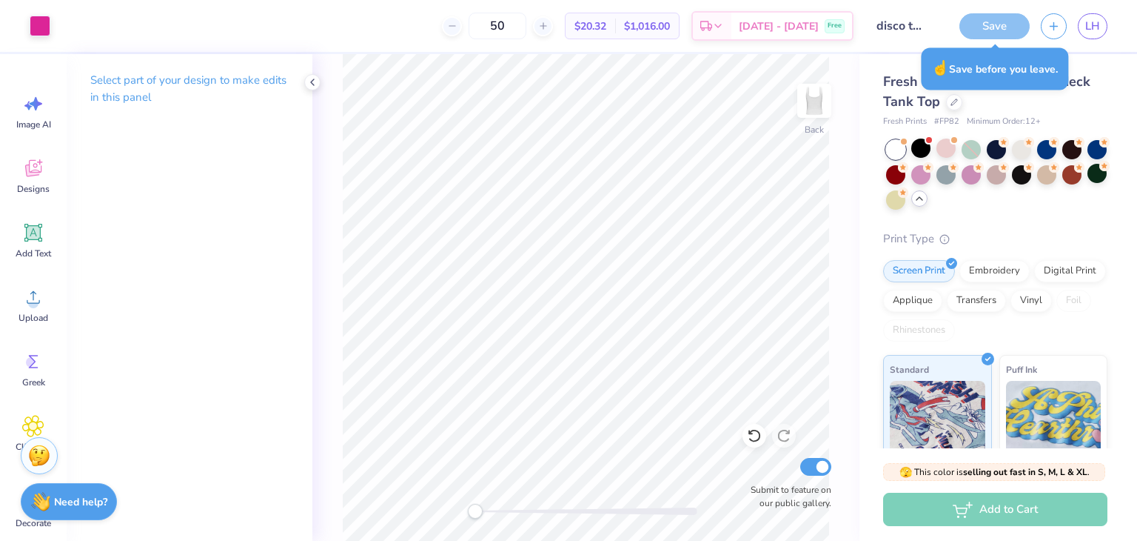
click at [988, 27] on div "Save" at bounding box center [995, 26] width 70 height 26
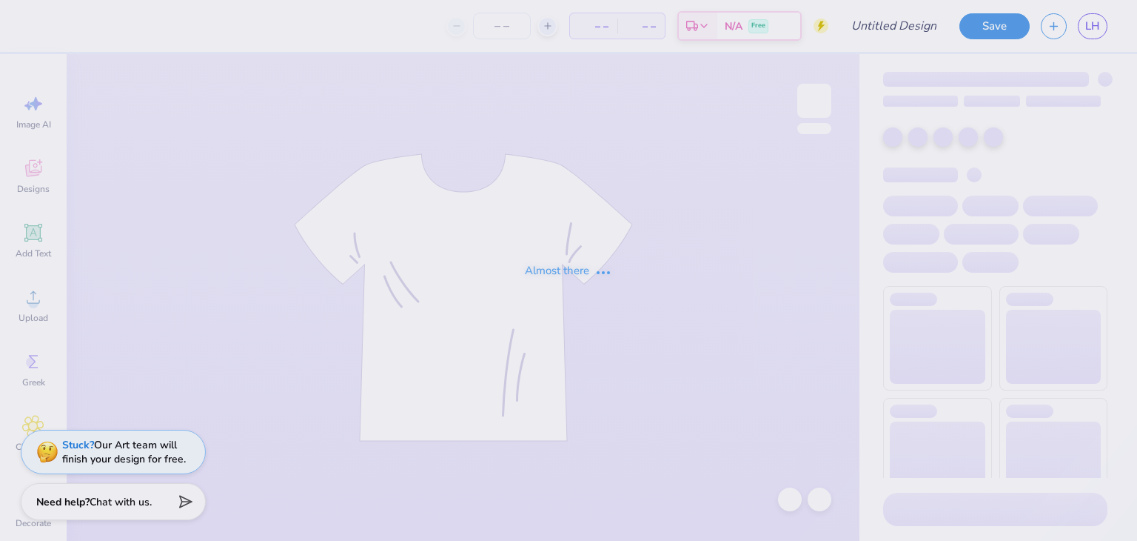
type input "cool to be tdg"
type input "25"
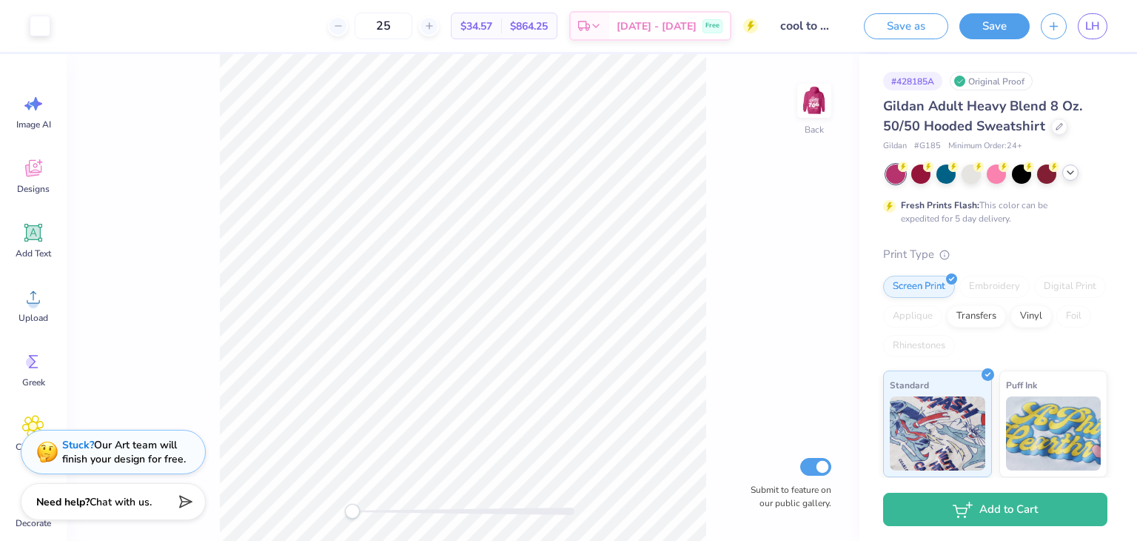
click at [1072, 173] on icon at bounding box center [1071, 173] width 12 height 12
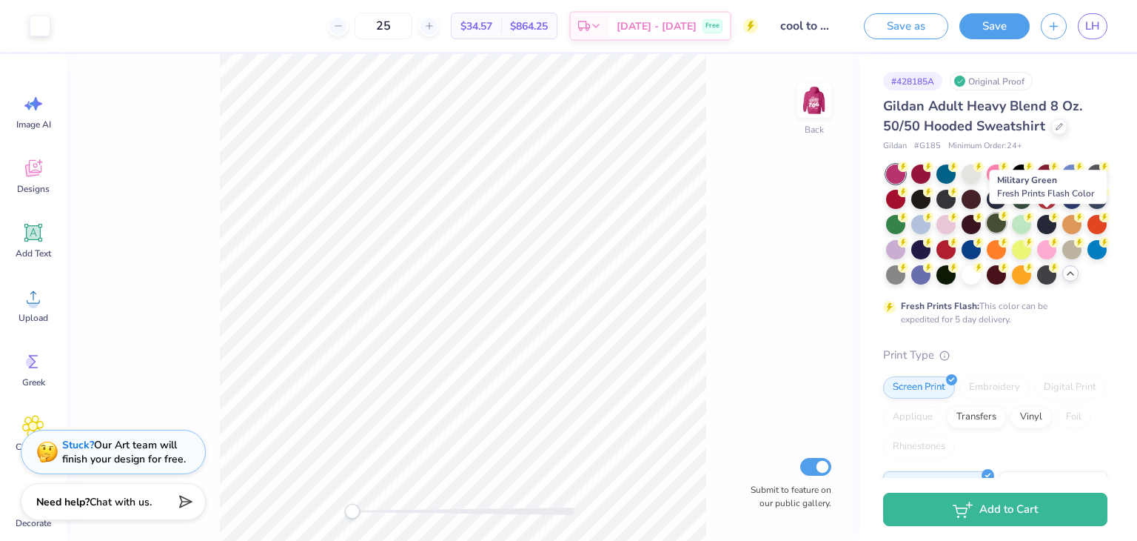
click at [1006, 225] on div at bounding box center [996, 222] width 19 height 19
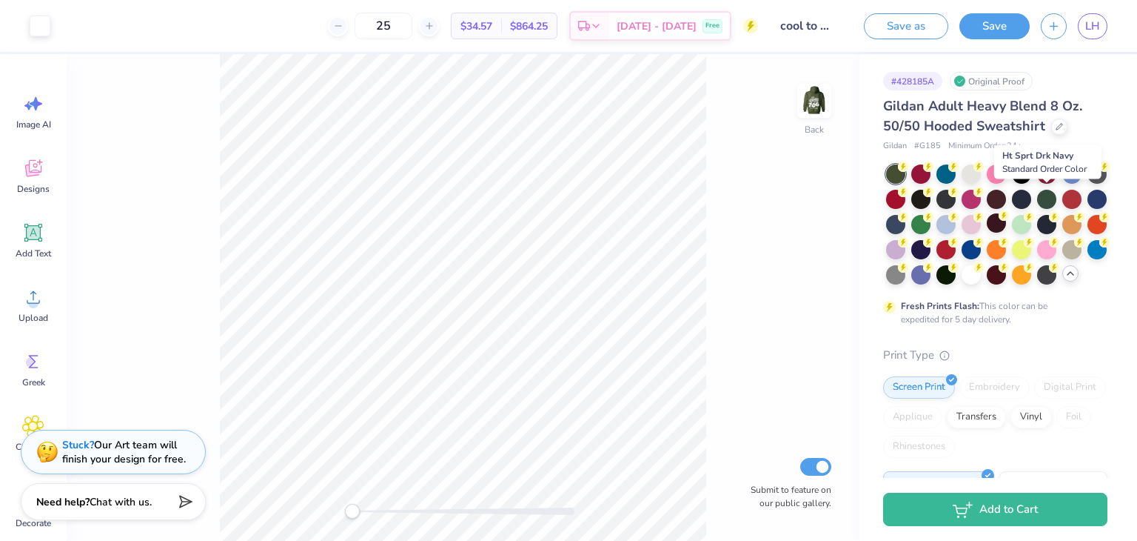
click at [1032, 204] on div at bounding box center [1021, 199] width 19 height 19
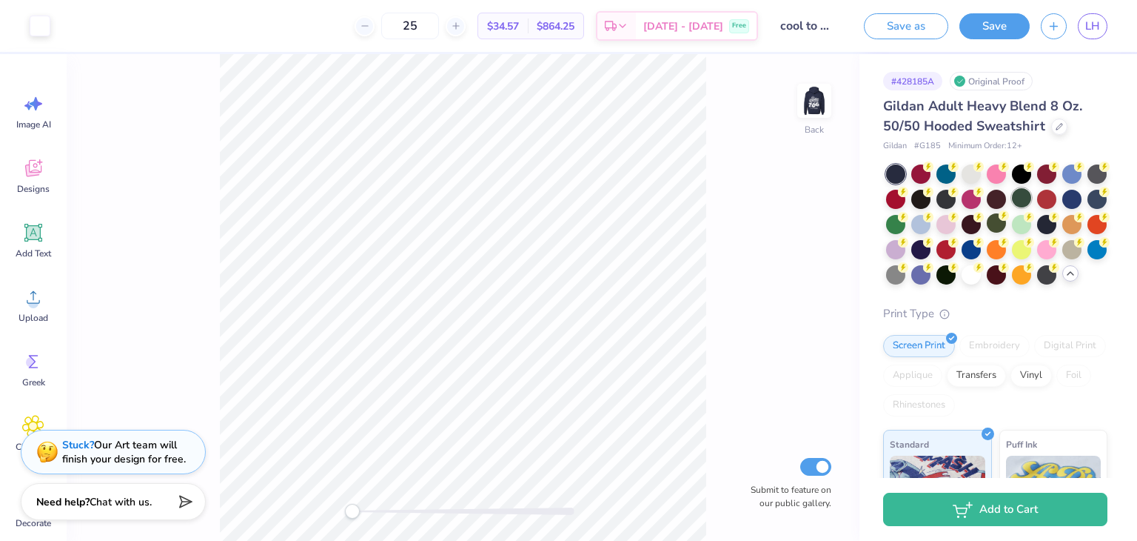
click at [1032, 193] on div at bounding box center [1021, 197] width 19 height 19
click at [1006, 223] on div at bounding box center [996, 222] width 19 height 19
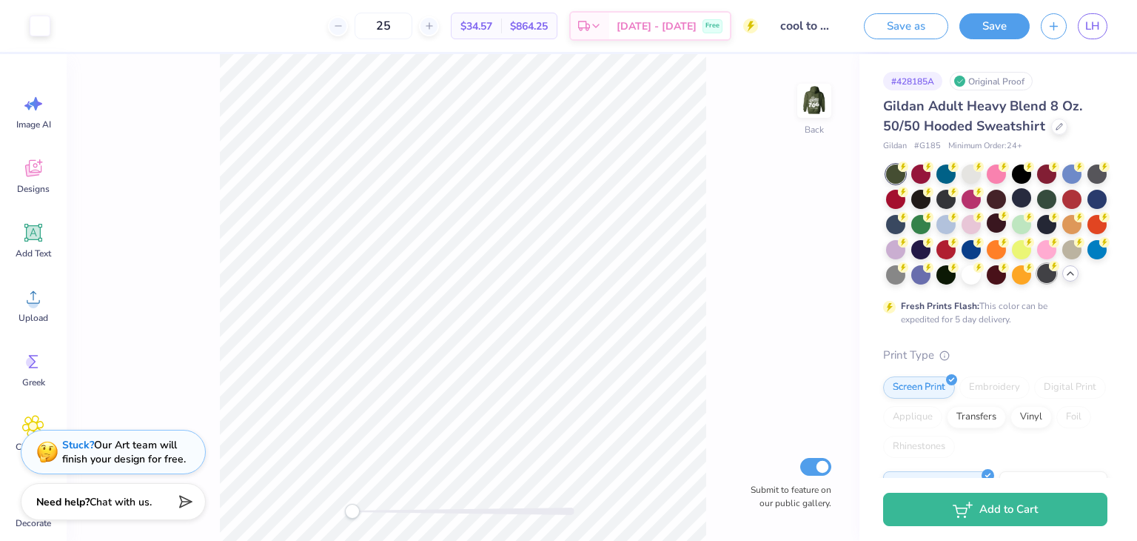
click at [1037, 283] on div at bounding box center [1046, 273] width 19 height 19
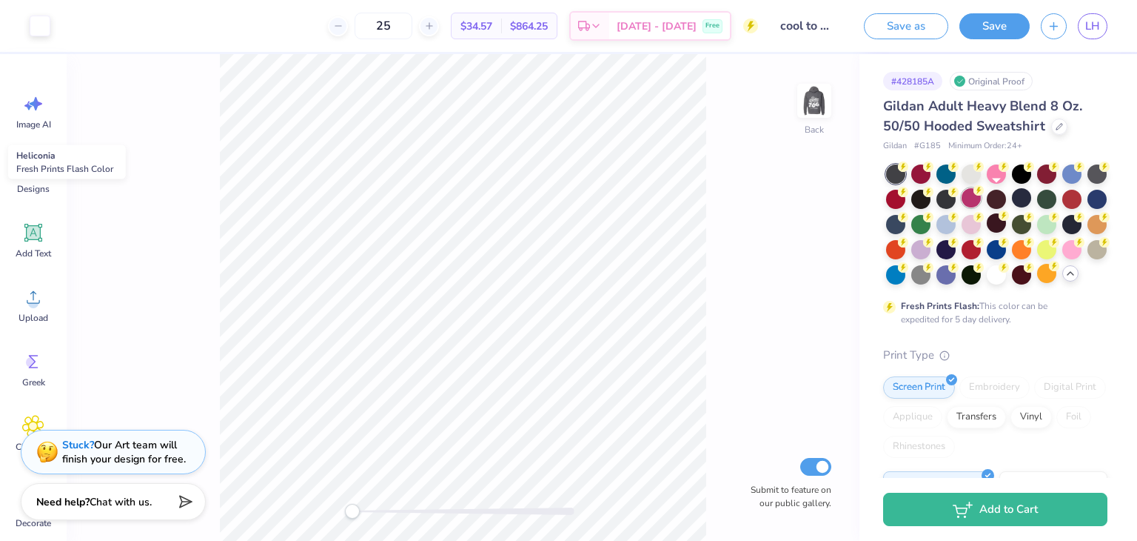
click at [981, 197] on div at bounding box center [971, 197] width 19 height 19
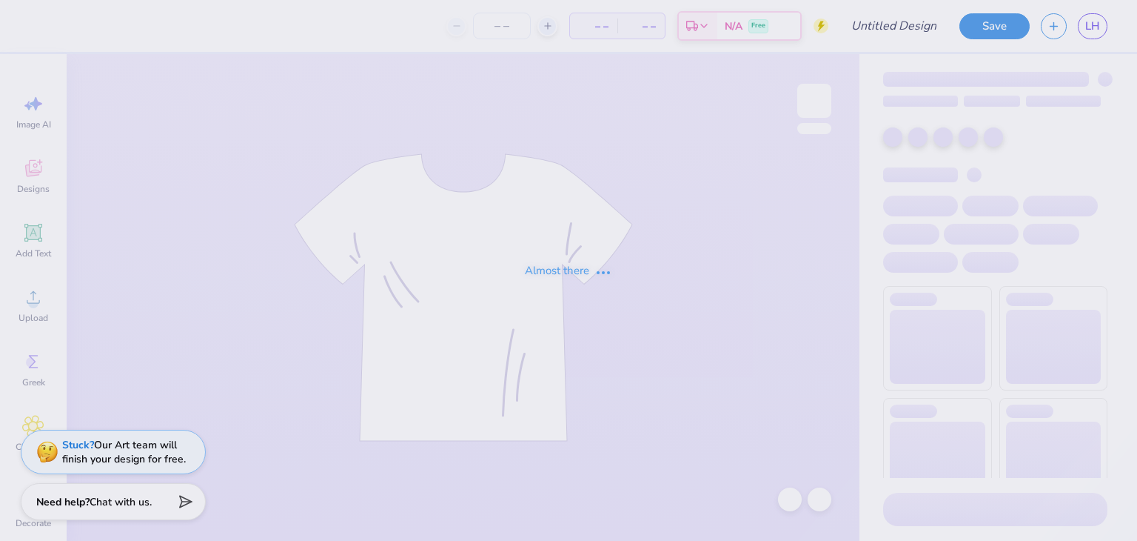
type input "Retro Sweatshirt"
type input "20"
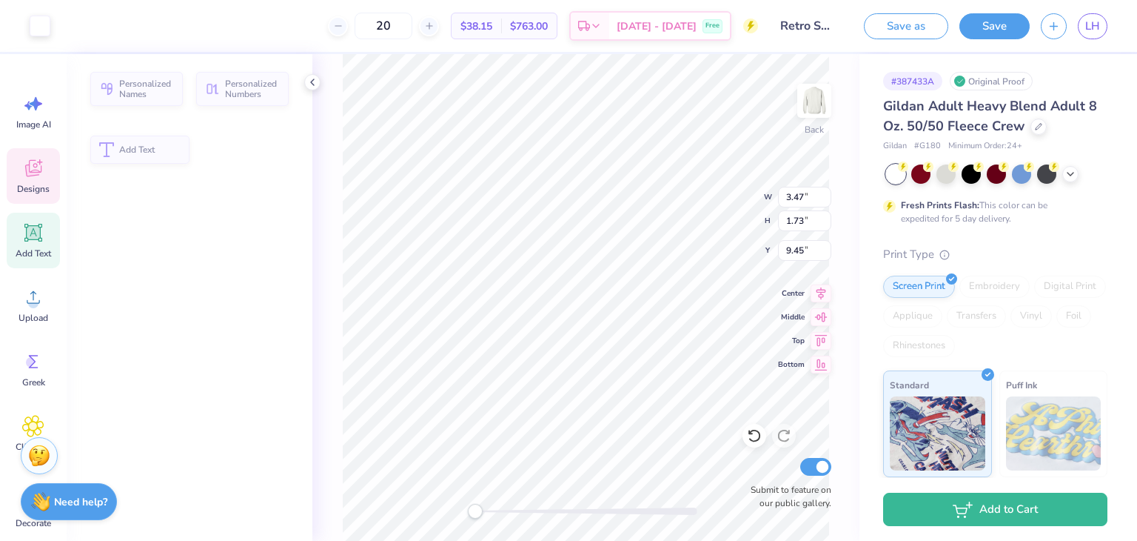
type input "3.47"
type input "1.73"
type input "9.45"
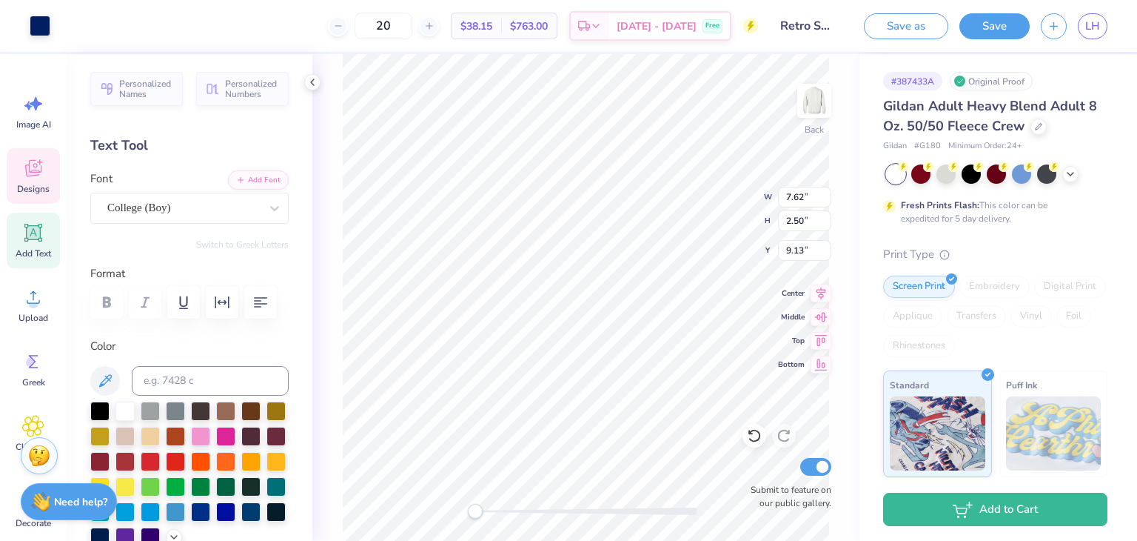
type input "3.47"
type input "1.73"
type input "9.45"
type textarea "2025"
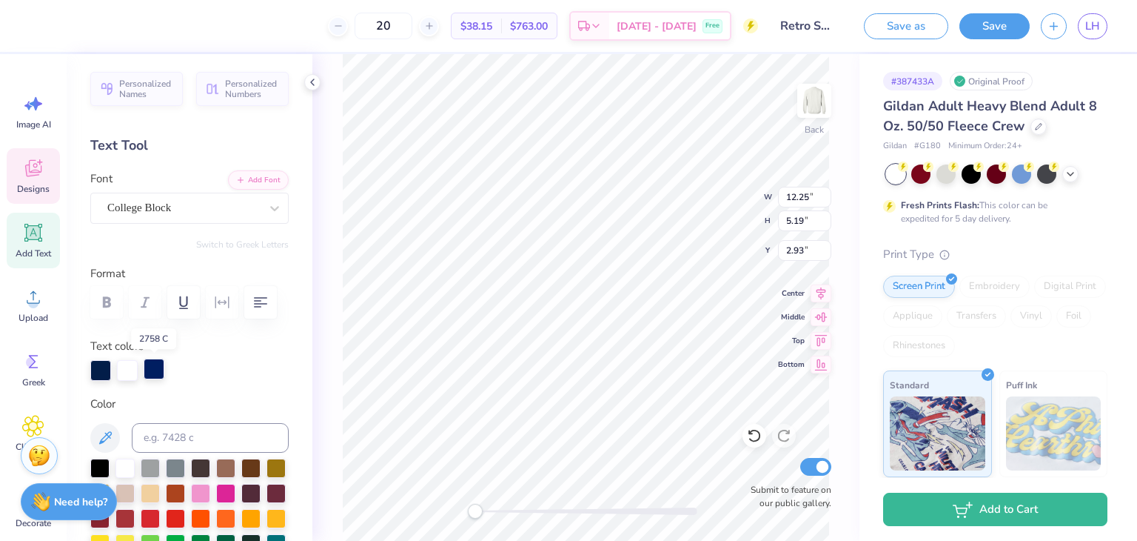
click at [154, 370] on div at bounding box center [154, 368] width 21 height 21
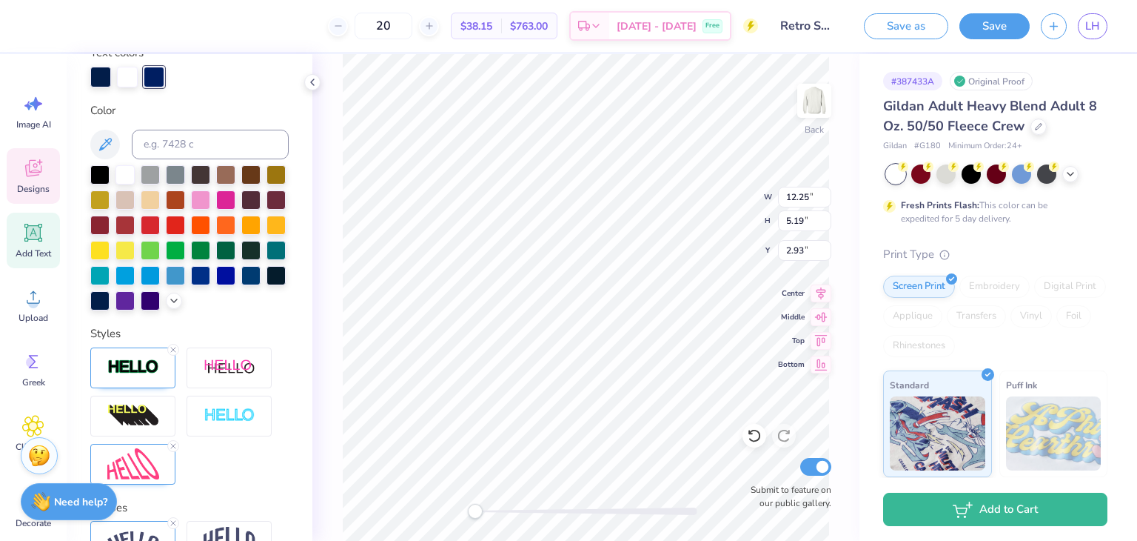
scroll to position [293, 0]
click at [241, 258] on div at bounding box center [250, 248] width 19 height 19
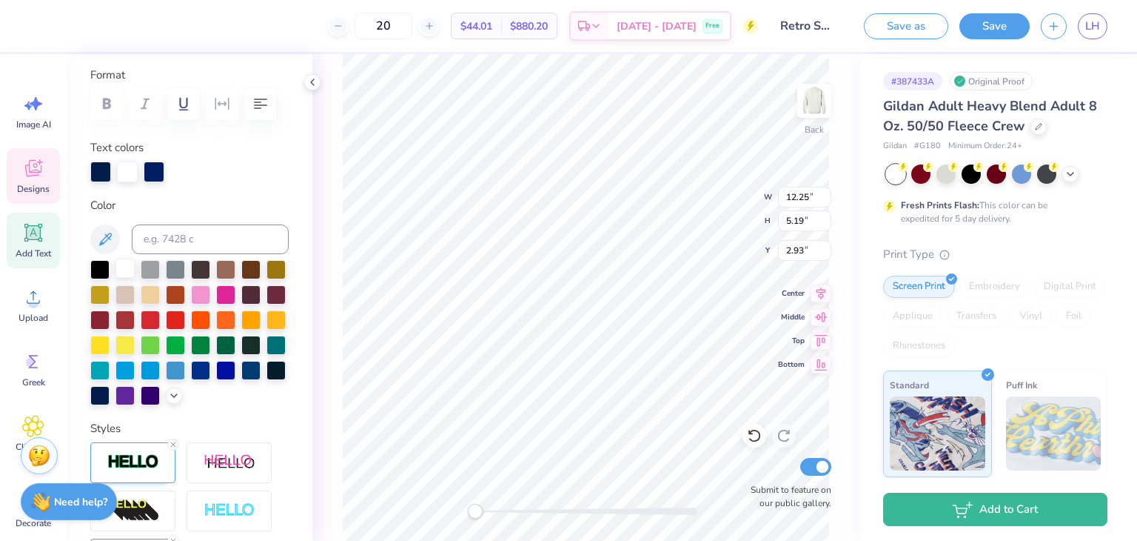
click at [120, 271] on div at bounding box center [125, 267] width 19 height 19
click at [241, 353] on div at bounding box center [250, 343] width 19 height 19
click at [89, 256] on div "Personalized Names Personalized Numbers Text Tool Add Font Font College Block S…" at bounding box center [190, 297] width 246 height 487
click at [96, 266] on div at bounding box center [99, 267] width 19 height 19
click at [129, 270] on div at bounding box center [125, 267] width 19 height 19
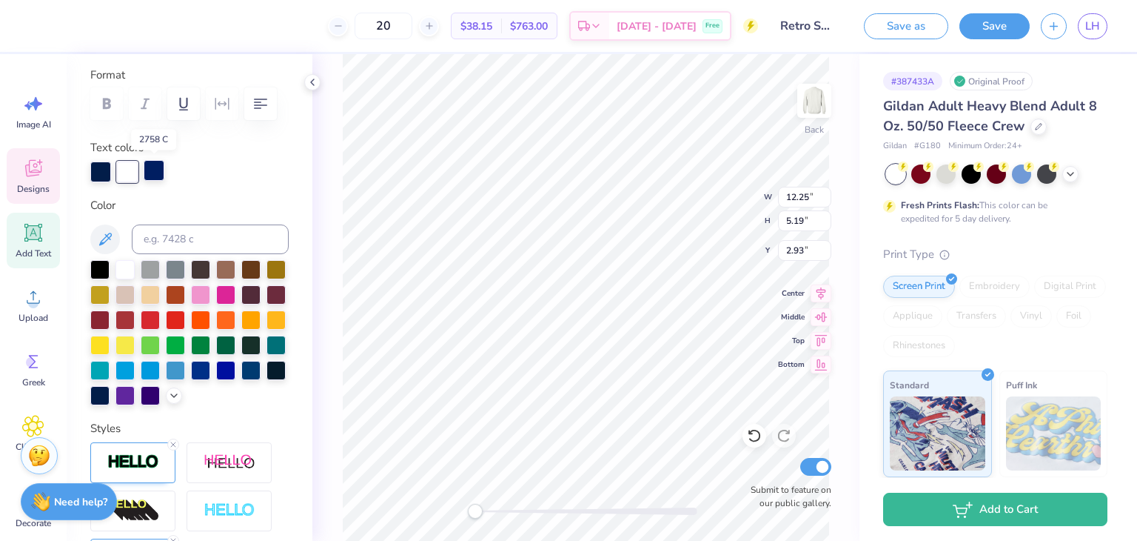
click at [164, 173] on div at bounding box center [154, 170] width 21 height 21
click at [241, 353] on div at bounding box center [250, 343] width 19 height 19
click at [95, 172] on div at bounding box center [100, 170] width 21 height 21
click at [241, 353] on div at bounding box center [250, 343] width 19 height 19
click at [216, 353] on div at bounding box center [225, 343] width 19 height 19
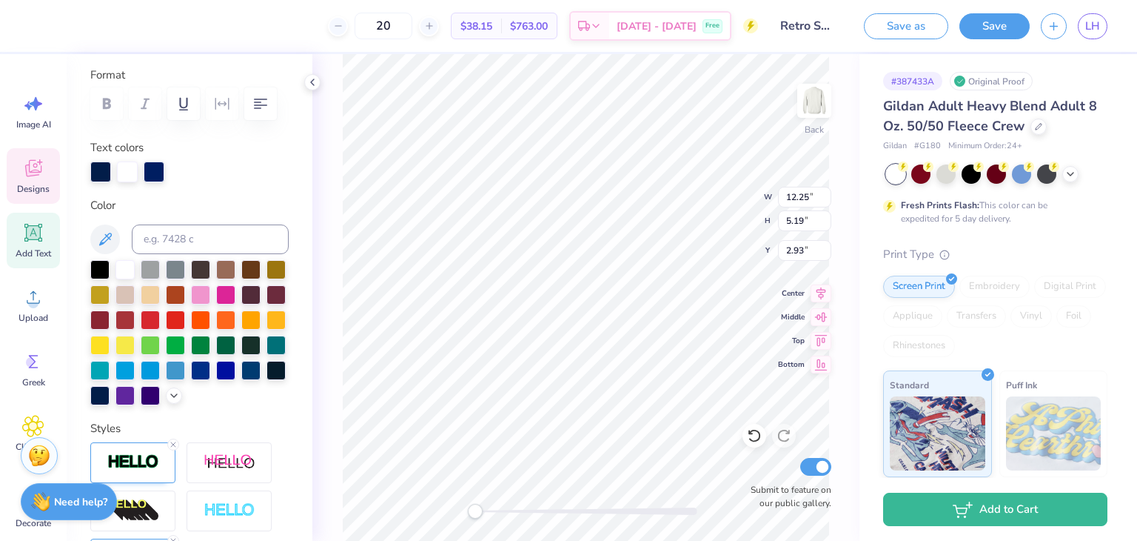
type input "7.62"
type input "2.50"
type input "9.13"
click at [216, 353] on div at bounding box center [225, 343] width 19 height 19
click at [191, 353] on div at bounding box center [200, 343] width 19 height 19
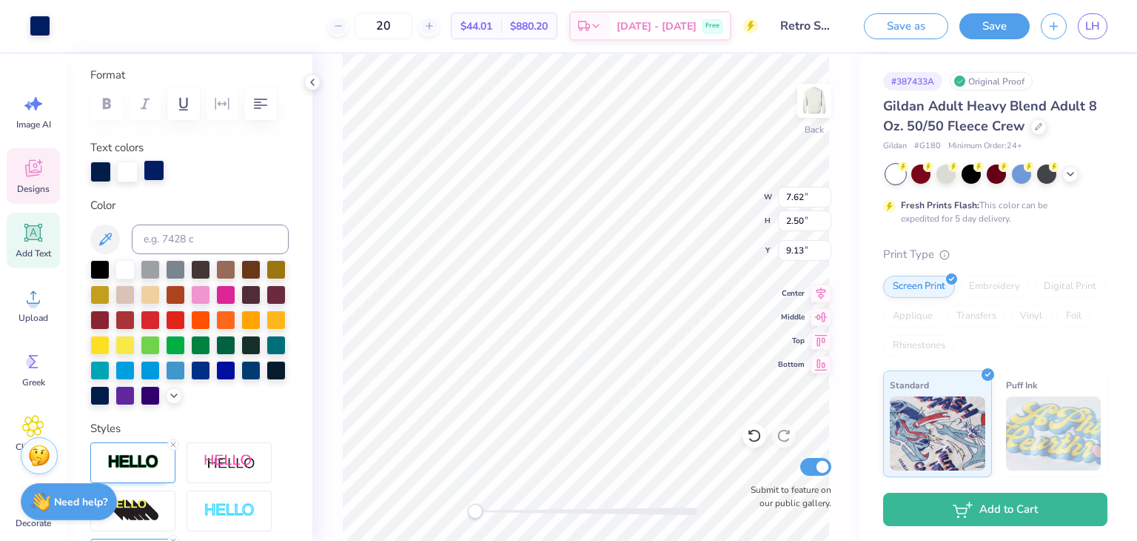
click at [156, 175] on div at bounding box center [154, 170] width 21 height 21
click at [191, 353] on div at bounding box center [200, 343] width 19 height 19
click at [216, 353] on div at bounding box center [225, 343] width 19 height 19
click at [98, 176] on div at bounding box center [100, 170] width 21 height 21
click at [216, 353] on div at bounding box center [225, 343] width 19 height 19
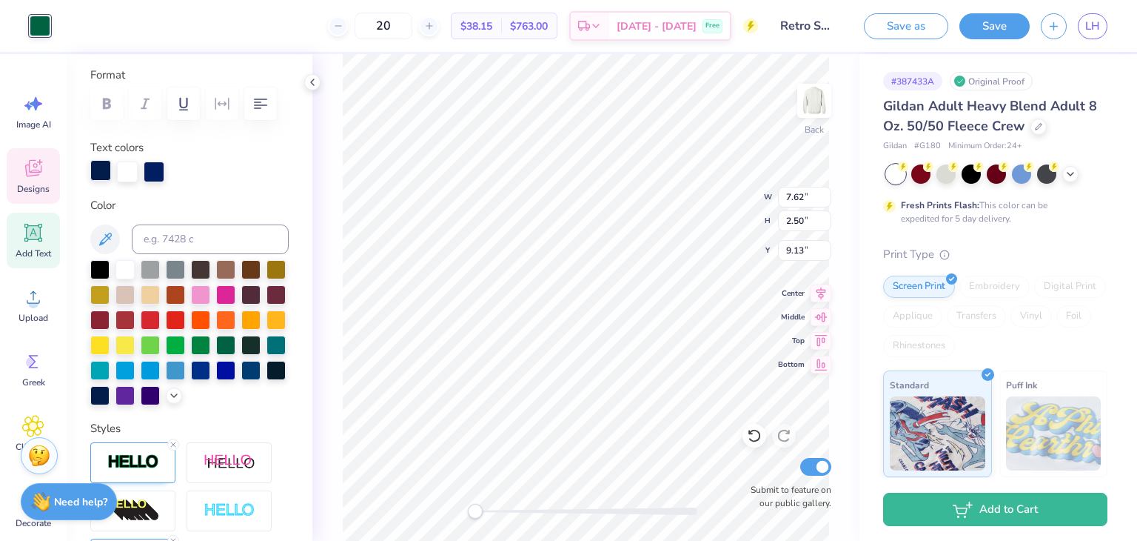
click at [105, 176] on div at bounding box center [100, 170] width 21 height 21
click at [127, 175] on div at bounding box center [127, 170] width 21 height 21
click at [216, 353] on div at bounding box center [225, 343] width 19 height 19
click at [241, 353] on div at bounding box center [250, 343] width 19 height 19
click at [152, 167] on div at bounding box center [154, 170] width 21 height 21
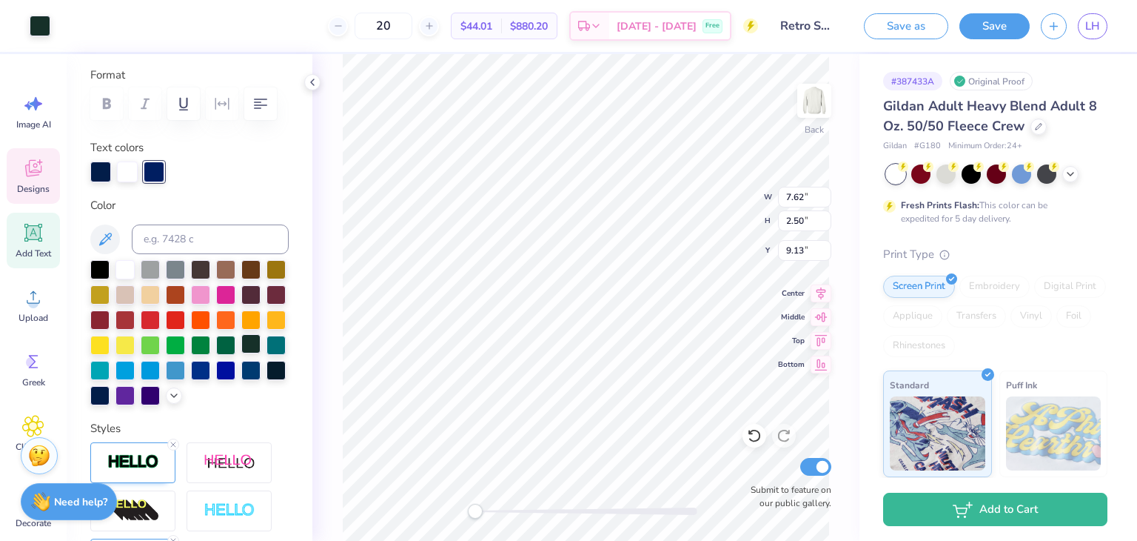
click at [241, 353] on div at bounding box center [250, 343] width 19 height 19
click at [216, 353] on div at bounding box center [225, 343] width 19 height 19
click at [91, 170] on div at bounding box center [100, 170] width 21 height 21
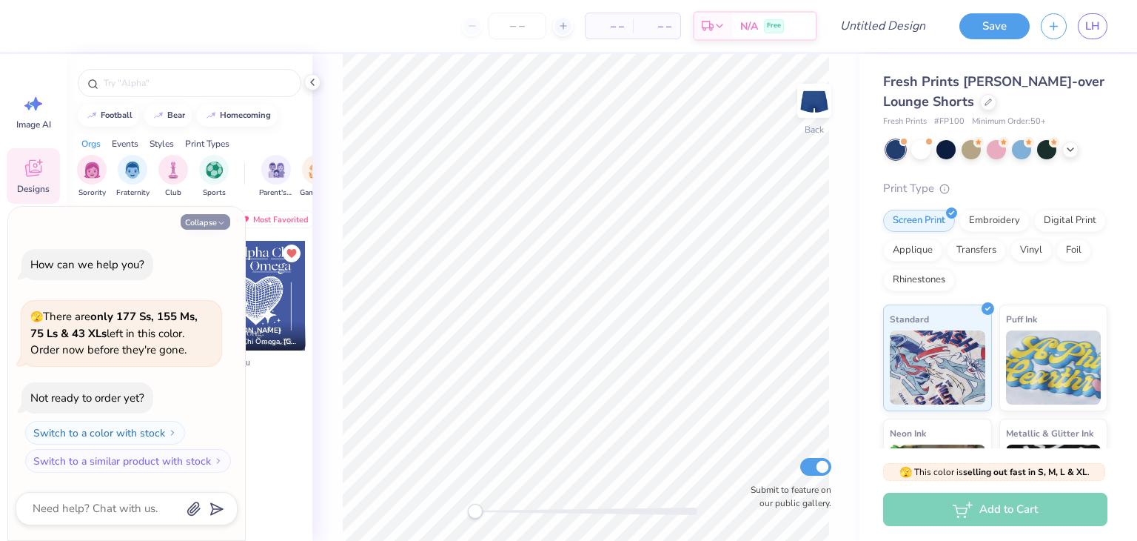
click at [193, 225] on button "Collapse" at bounding box center [206, 222] width 50 height 16
type textarea "x"
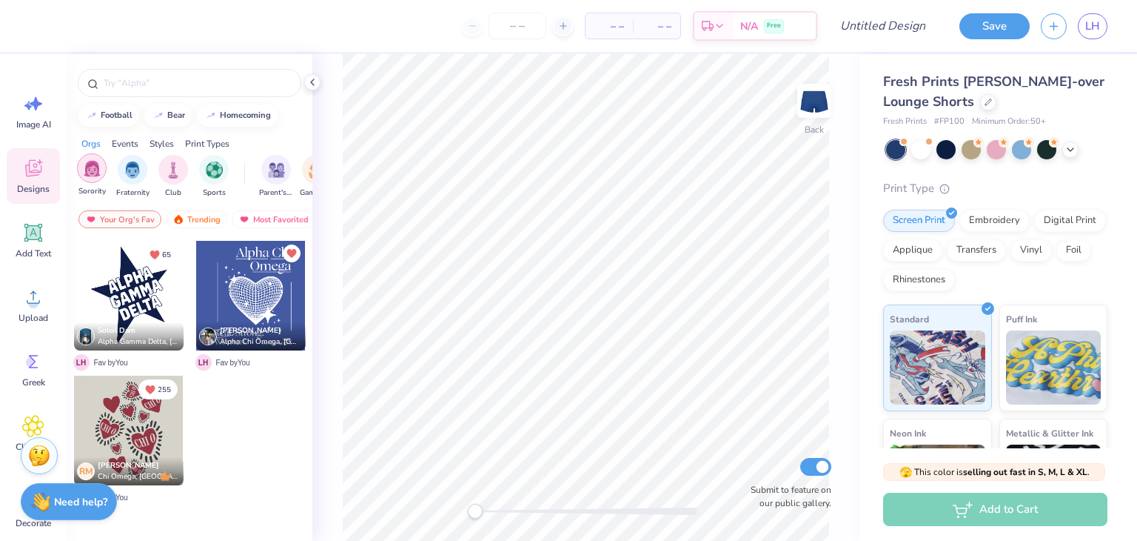
click at [99, 164] on img "filter for Sorority" at bounding box center [92, 168] width 17 height 17
click at [187, 215] on div "Trending" at bounding box center [196, 219] width 61 height 18
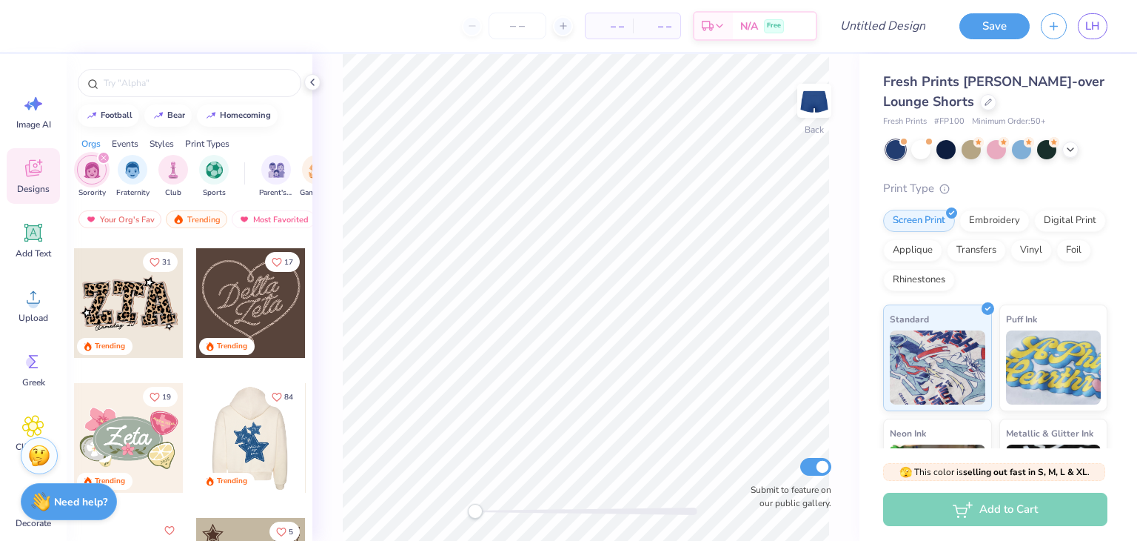
scroll to position [666, 0]
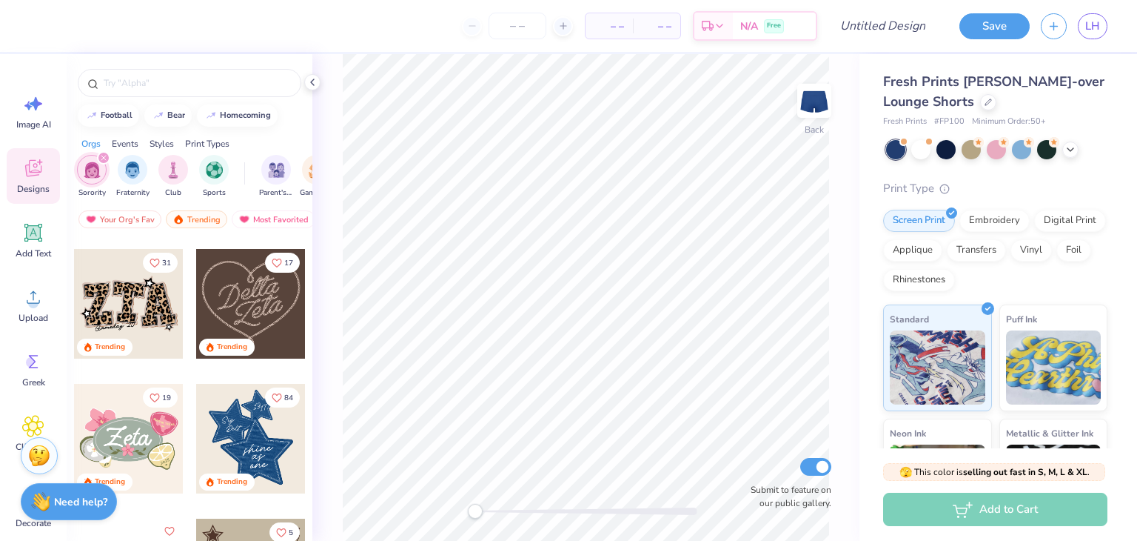
click at [258, 300] on div at bounding box center [251, 304] width 110 height 110
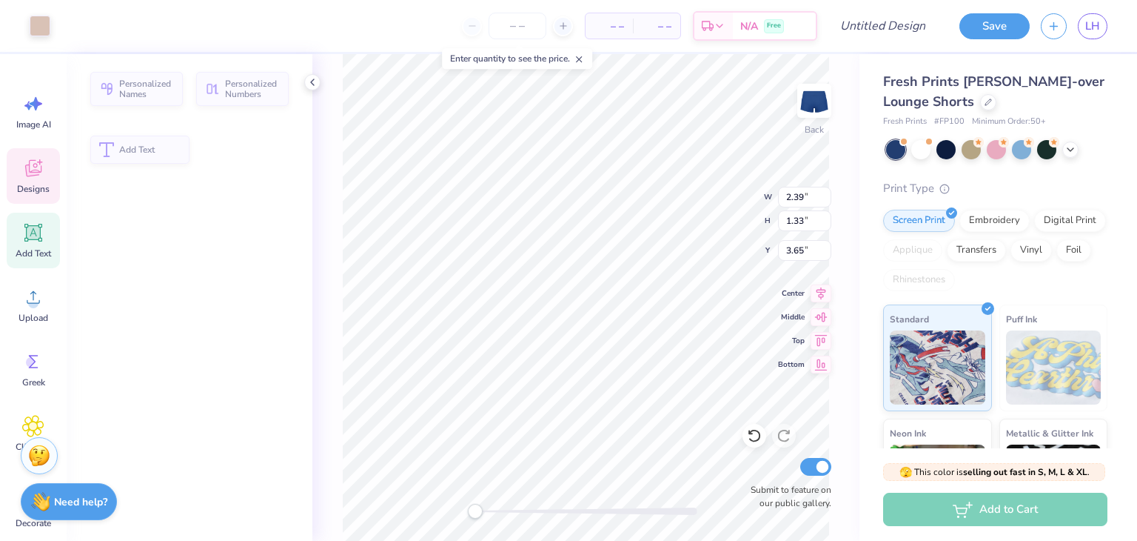
type input "2.39"
type input "1.33"
type input "3.65"
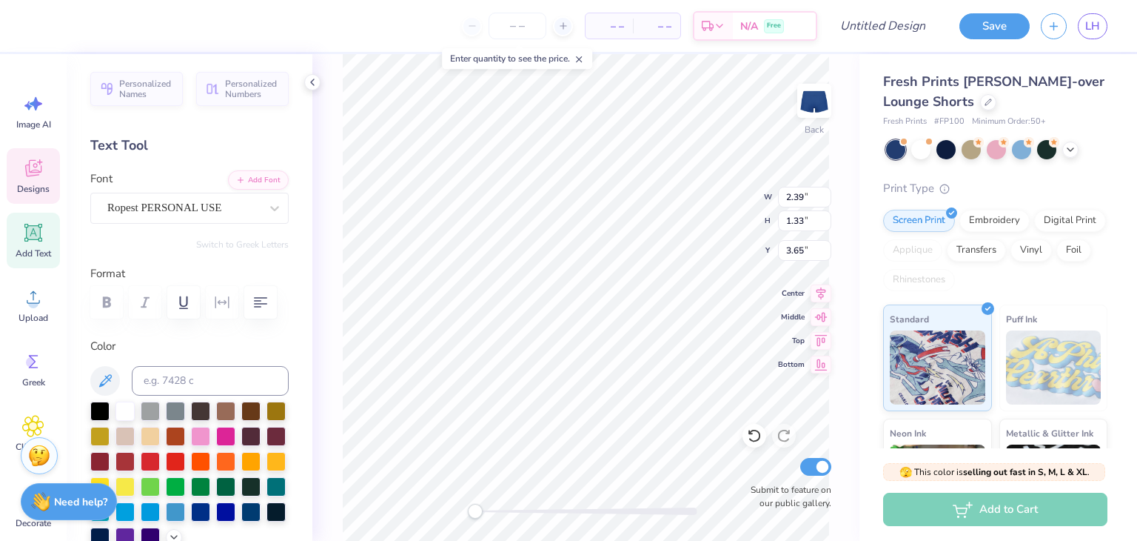
type input "1.88"
type input "1.24"
type input "4.36"
type input "2.39"
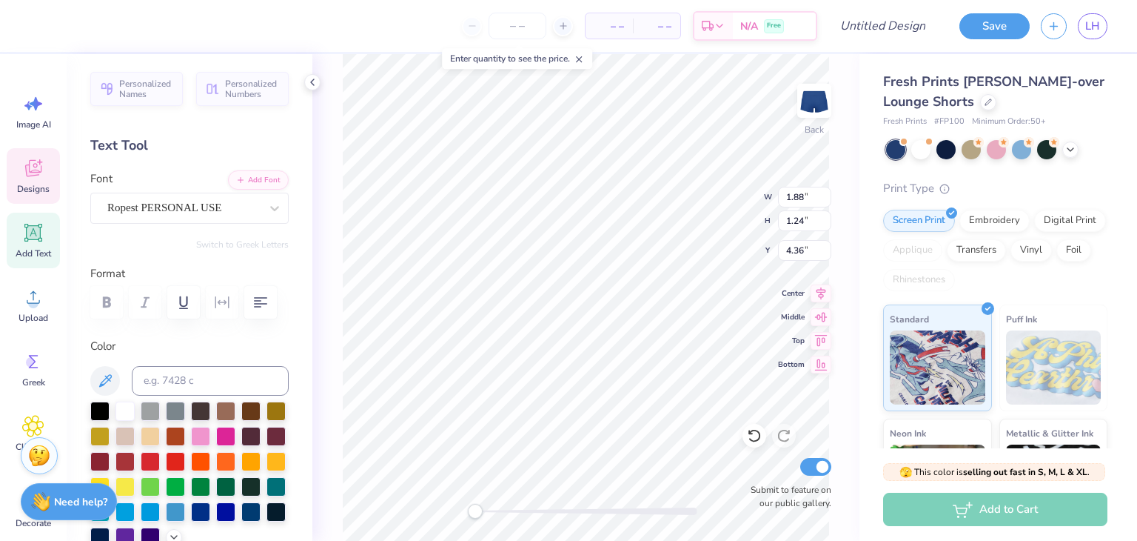
type input "1.33"
type input "3.65"
type textarea "Tau"
type textarea "Delt"
click at [1069, 148] on icon at bounding box center [1071, 148] width 12 height 12
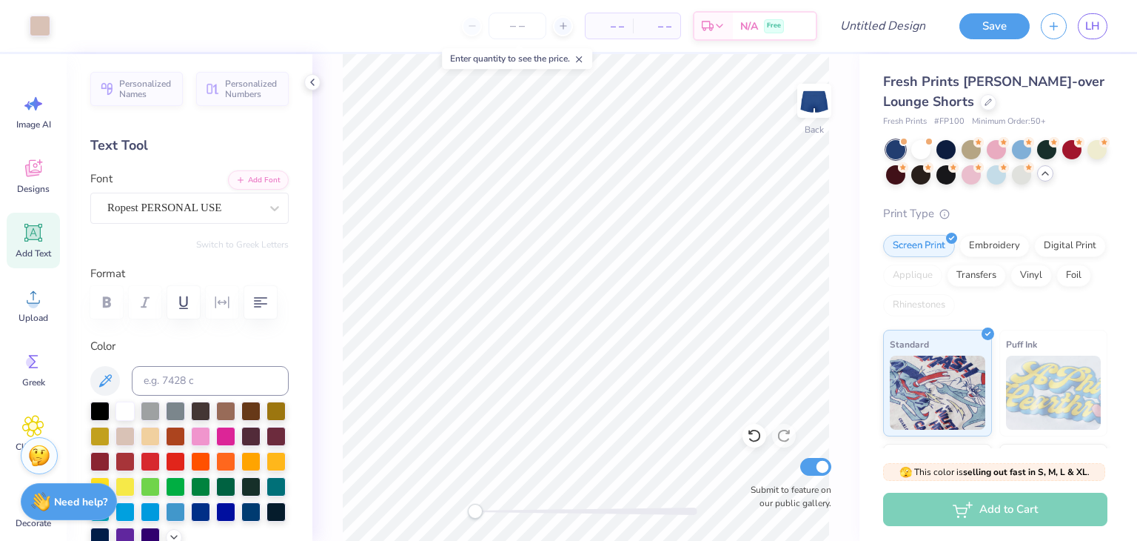
click at [1052, 176] on icon at bounding box center [1046, 173] width 12 height 12
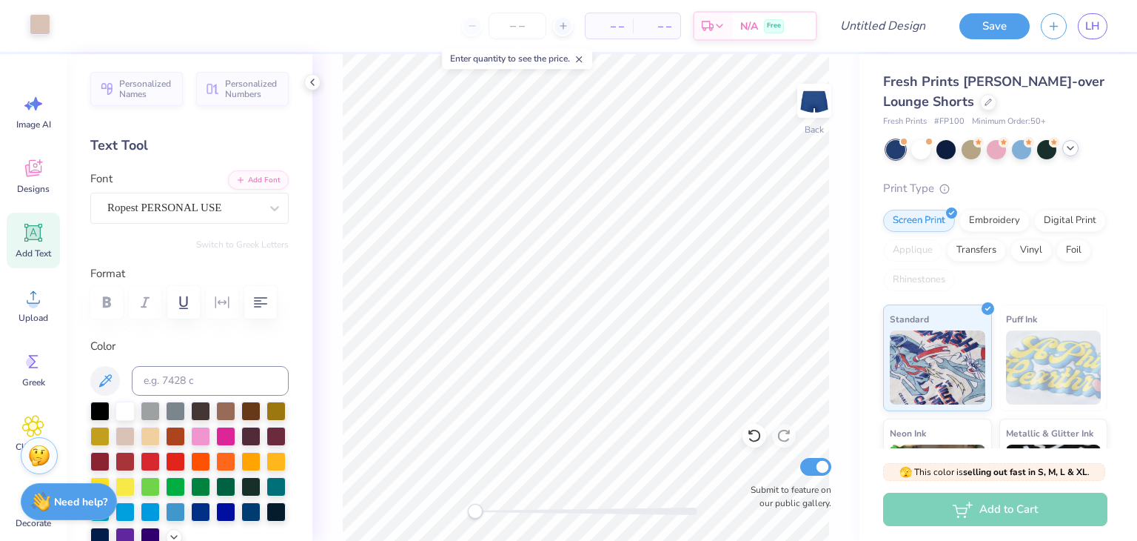
click at [41, 24] on div at bounding box center [40, 24] width 21 height 21
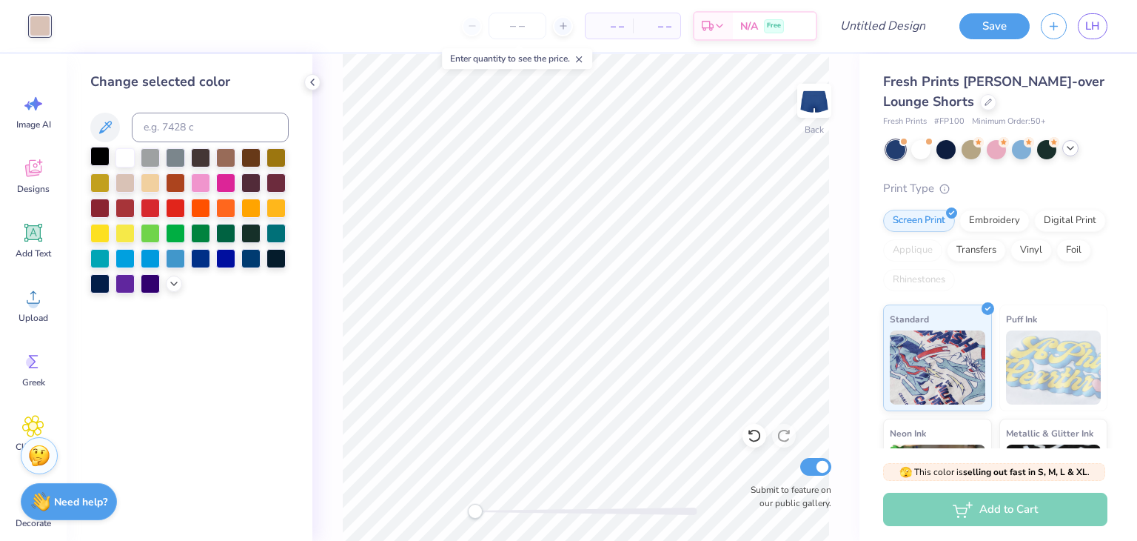
click at [110, 156] on div at bounding box center [99, 156] width 19 height 19
click at [118, 158] on div at bounding box center [125, 156] width 19 height 19
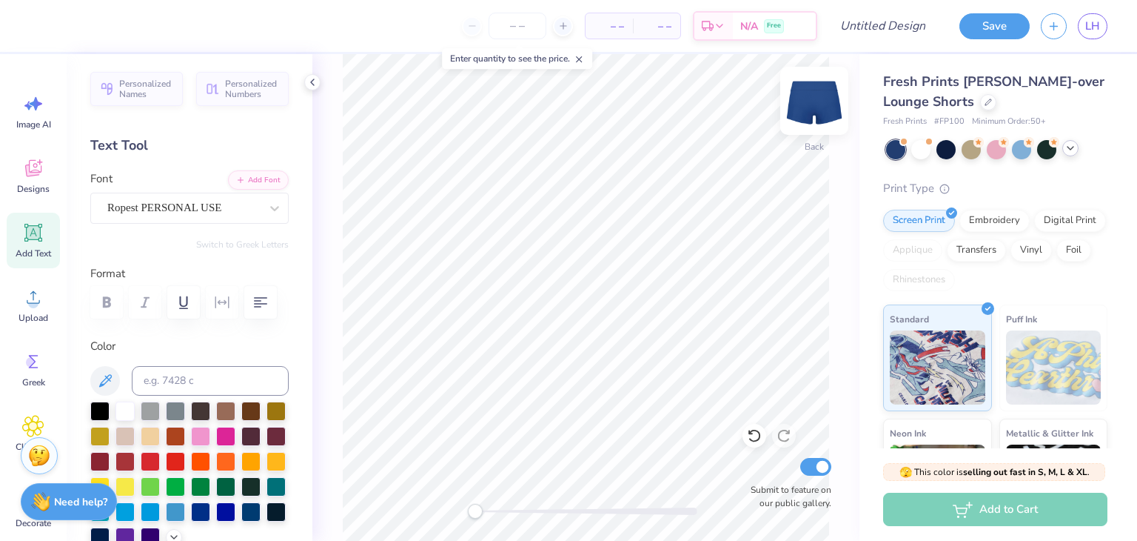
click at [818, 107] on img at bounding box center [814, 100] width 59 height 59
click at [33, 173] on icon at bounding box center [33, 170] width 14 height 12
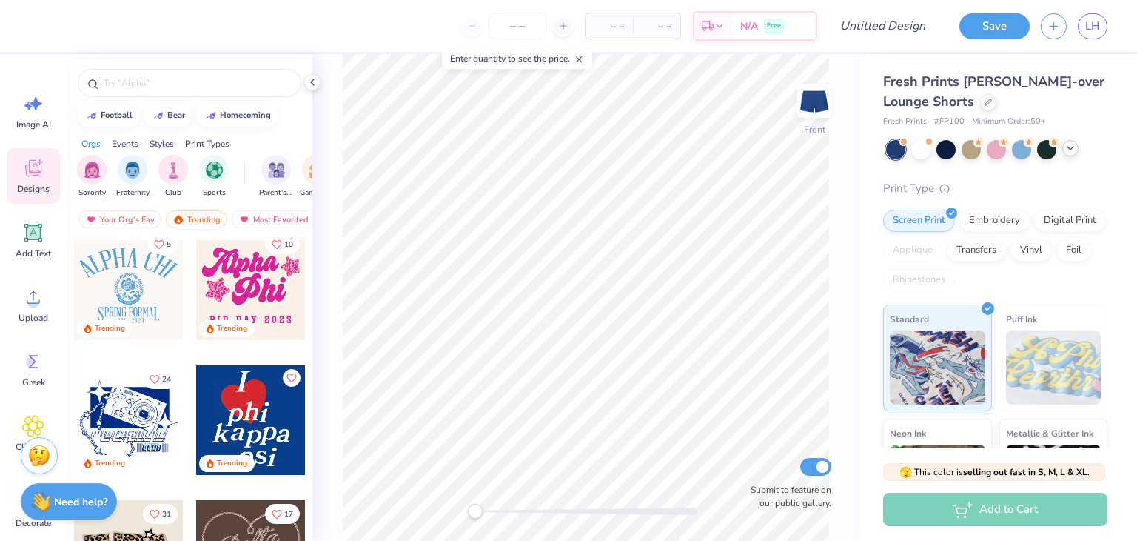
scroll to position [883, 0]
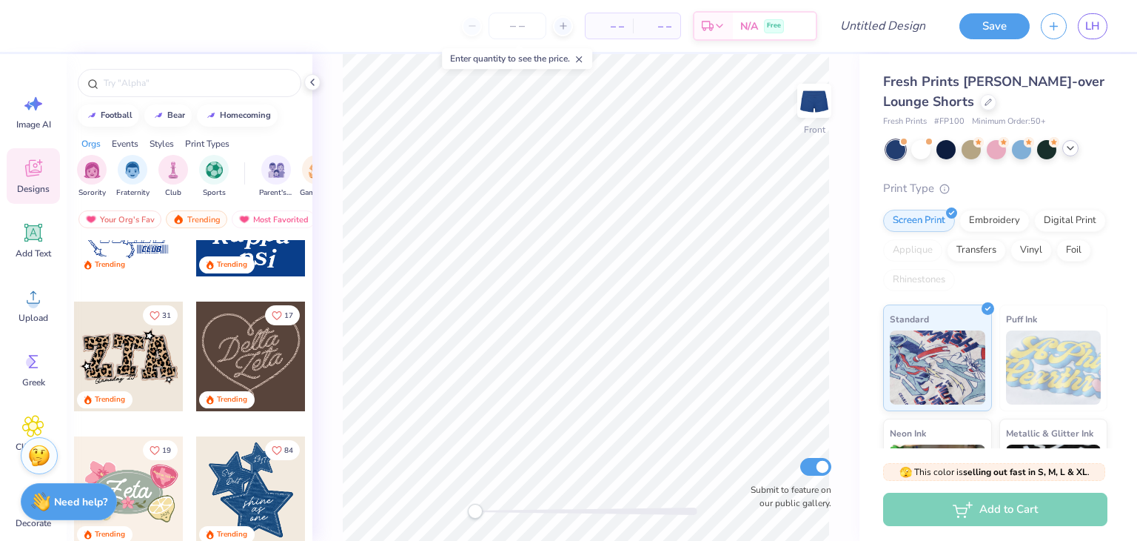
click at [260, 377] on div at bounding box center [251, 356] width 110 height 110
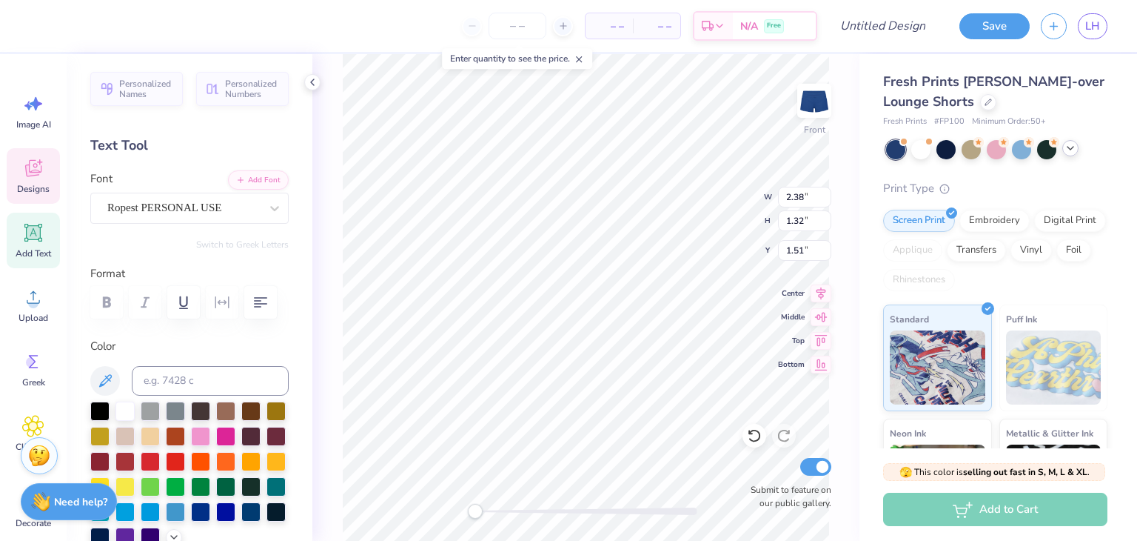
scroll to position [12, 1]
type textarea "Tau"
type textarea "Delt"
click at [39, 24] on div at bounding box center [40, 24] width 21 height 21
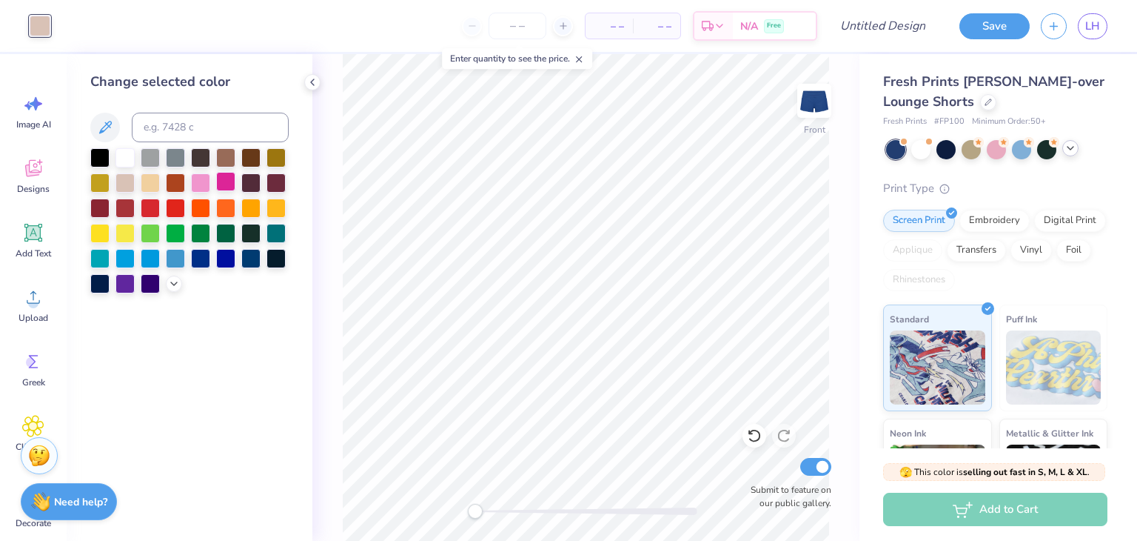
click at [230, 184] on div at bounding box center [225, 181] width 19 height 19
click at [117, 157] on div at bounding box center [125, 156] width 19 height 19
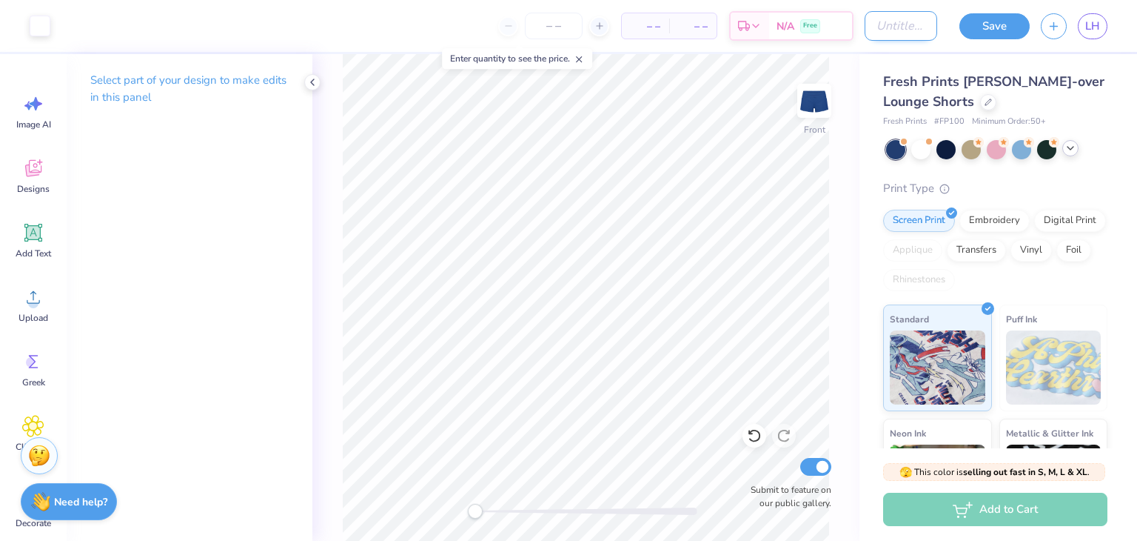
click at [875, 26] on input "Design Title" at bounding box center [901, 26] width 73 height 30
type input "yoga shorts"
click at [983, 26] on button "Save" at bounding box center [995, 24] width 70 height 26
